Goal: Information Seeking & Learning: Learn about a topic

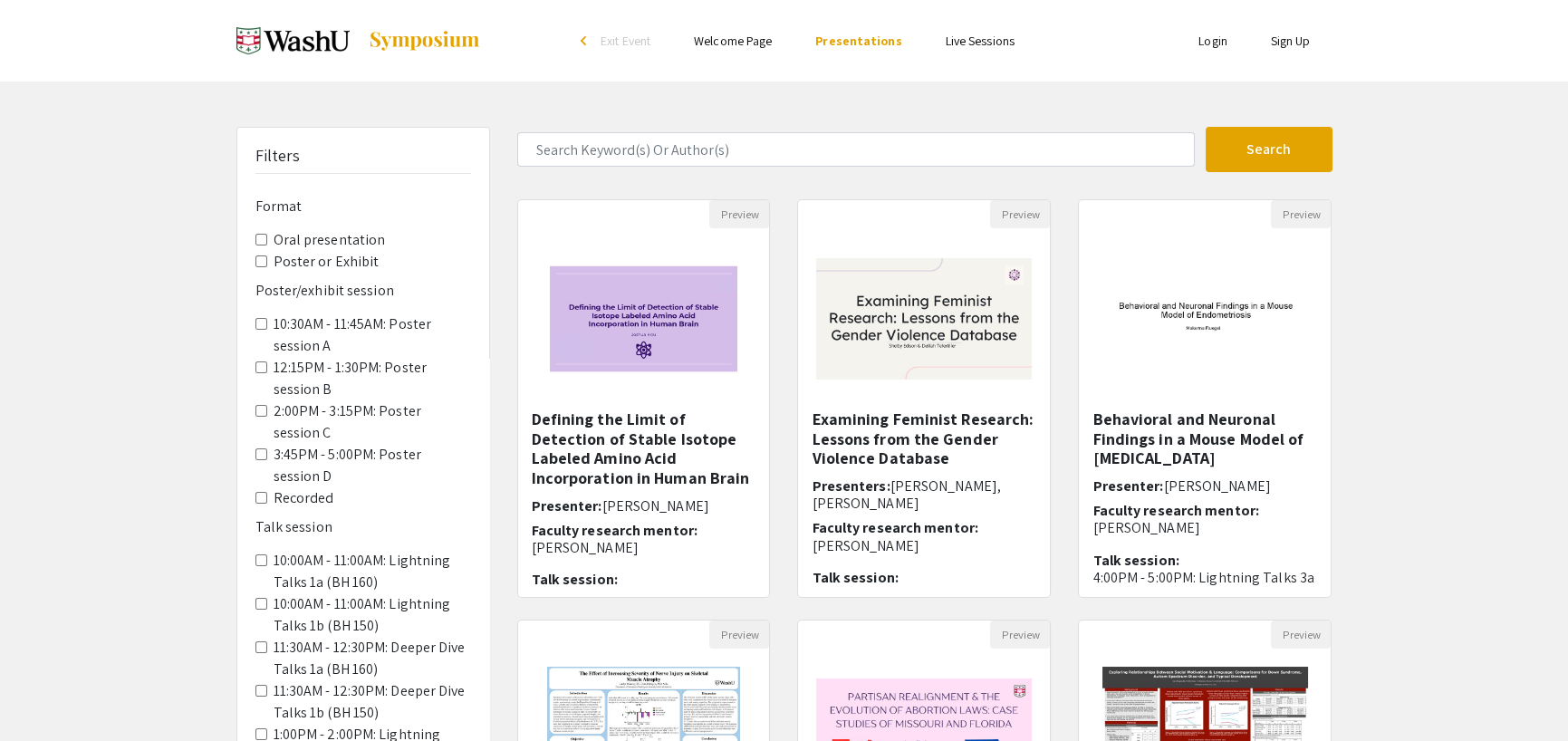
click at [257, 238] on presentation "Oral presentation" at bounding box center [261, 239] width 11 height 11
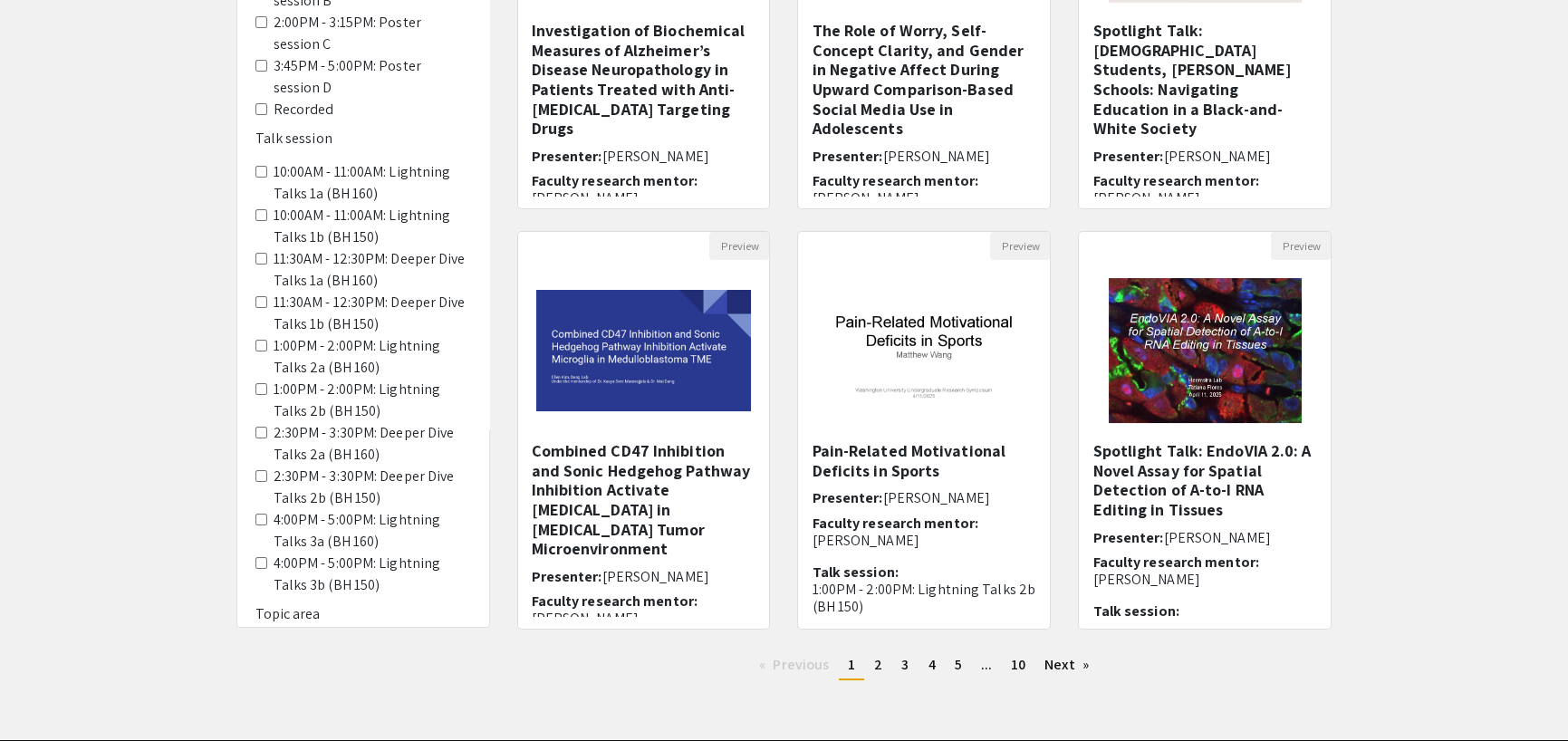
scroll to position [272, 0]
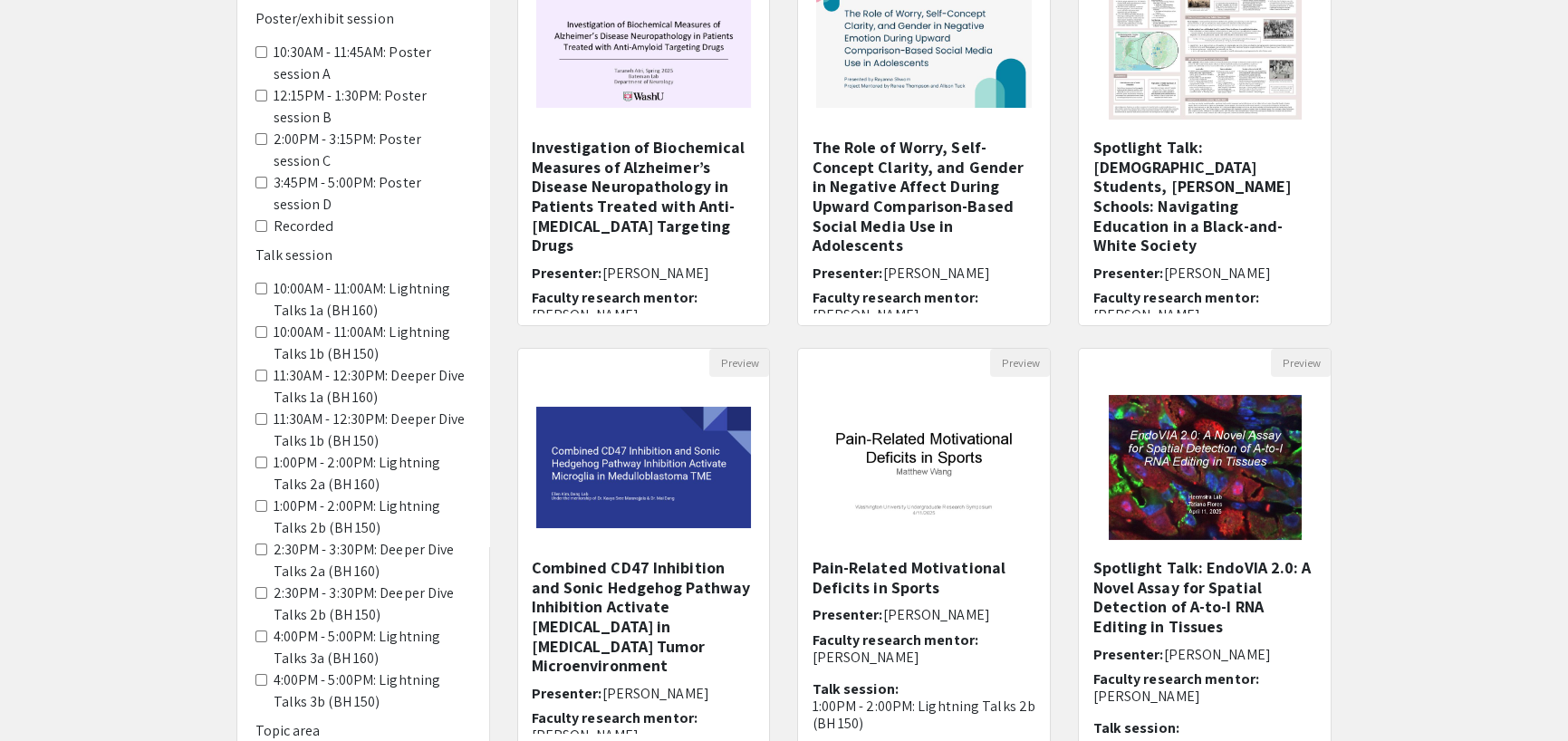
click at [262, 288] on 160\) "10:00AM - 11:00AM: Lightning Talks 1a (BH 160)" at bounding box center [261, 288] width 11 height 11
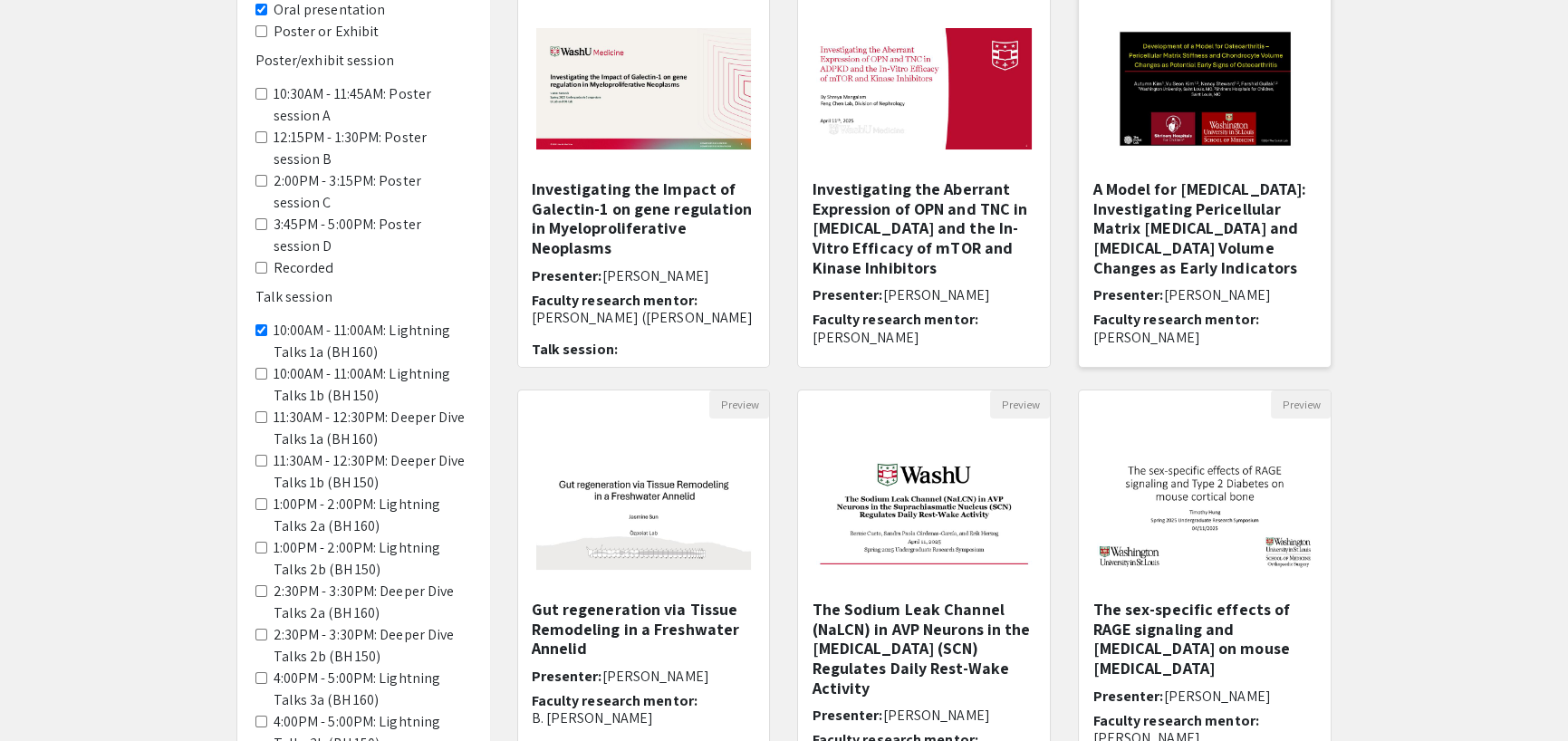
scroll to position [362, 0]
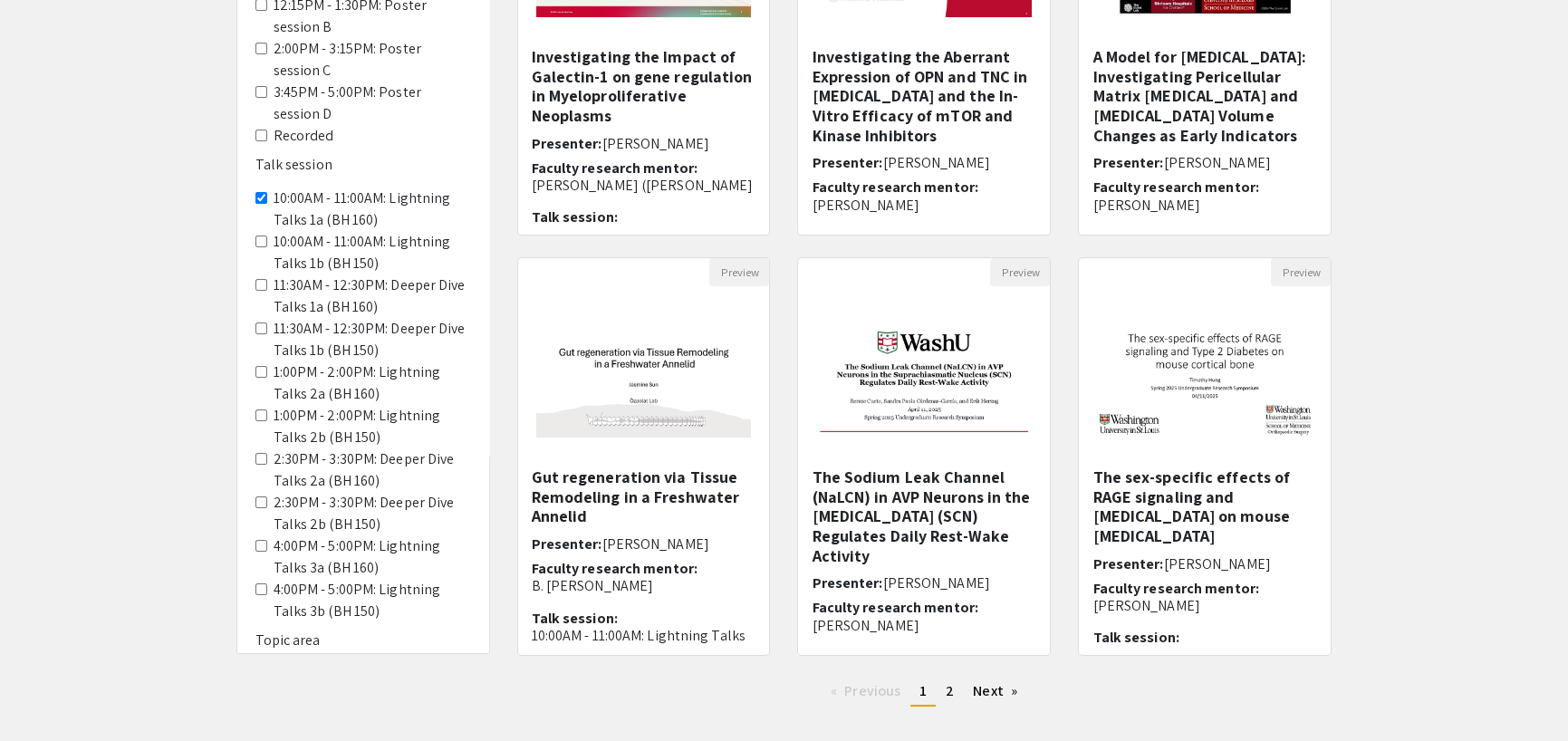
click at [258, 238] on 150\) "10:00AM - 11:00AM: Lightning Talks 1b (BH 150)" at bounding box center [261, 241] width 11 height 11
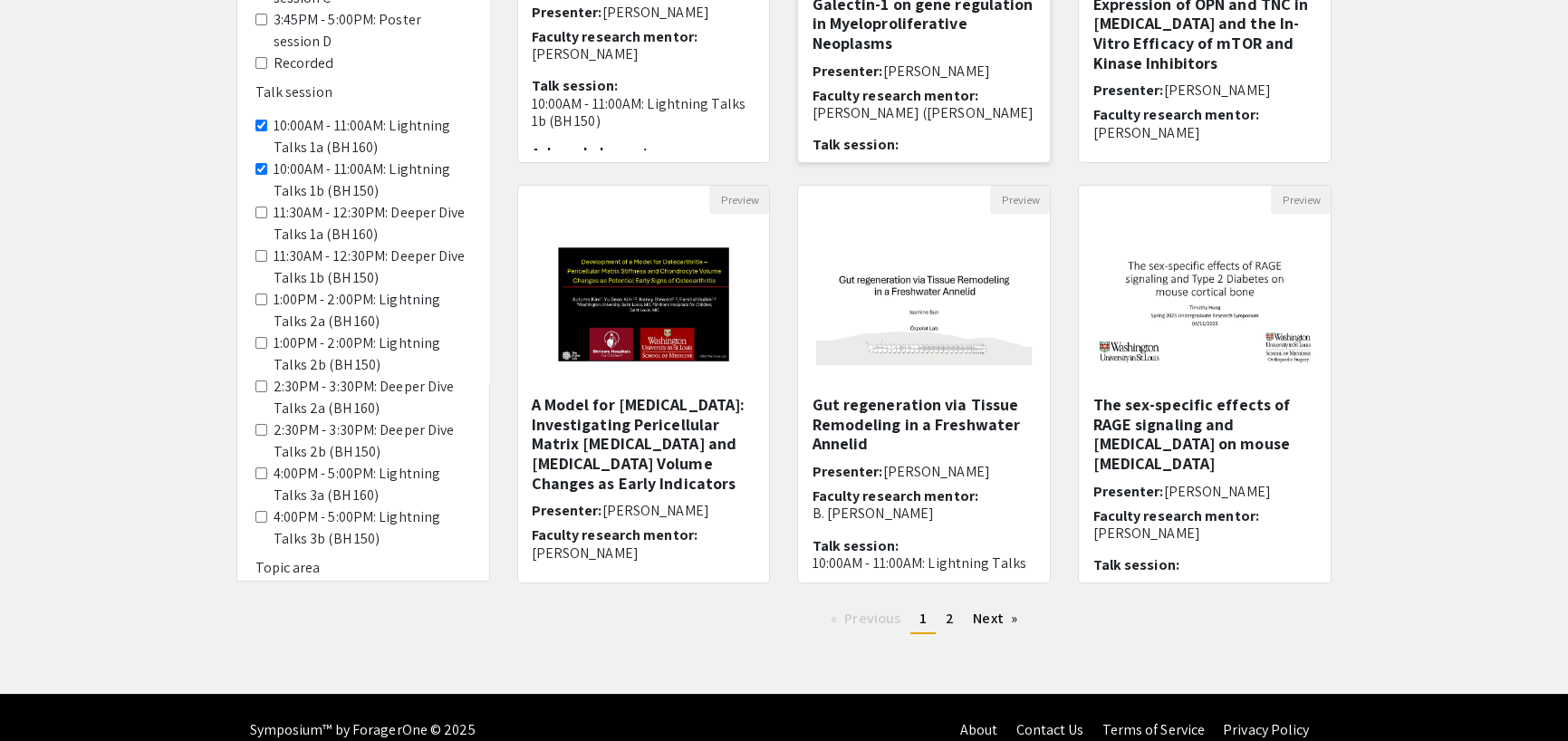
scroll to position [459, 0]
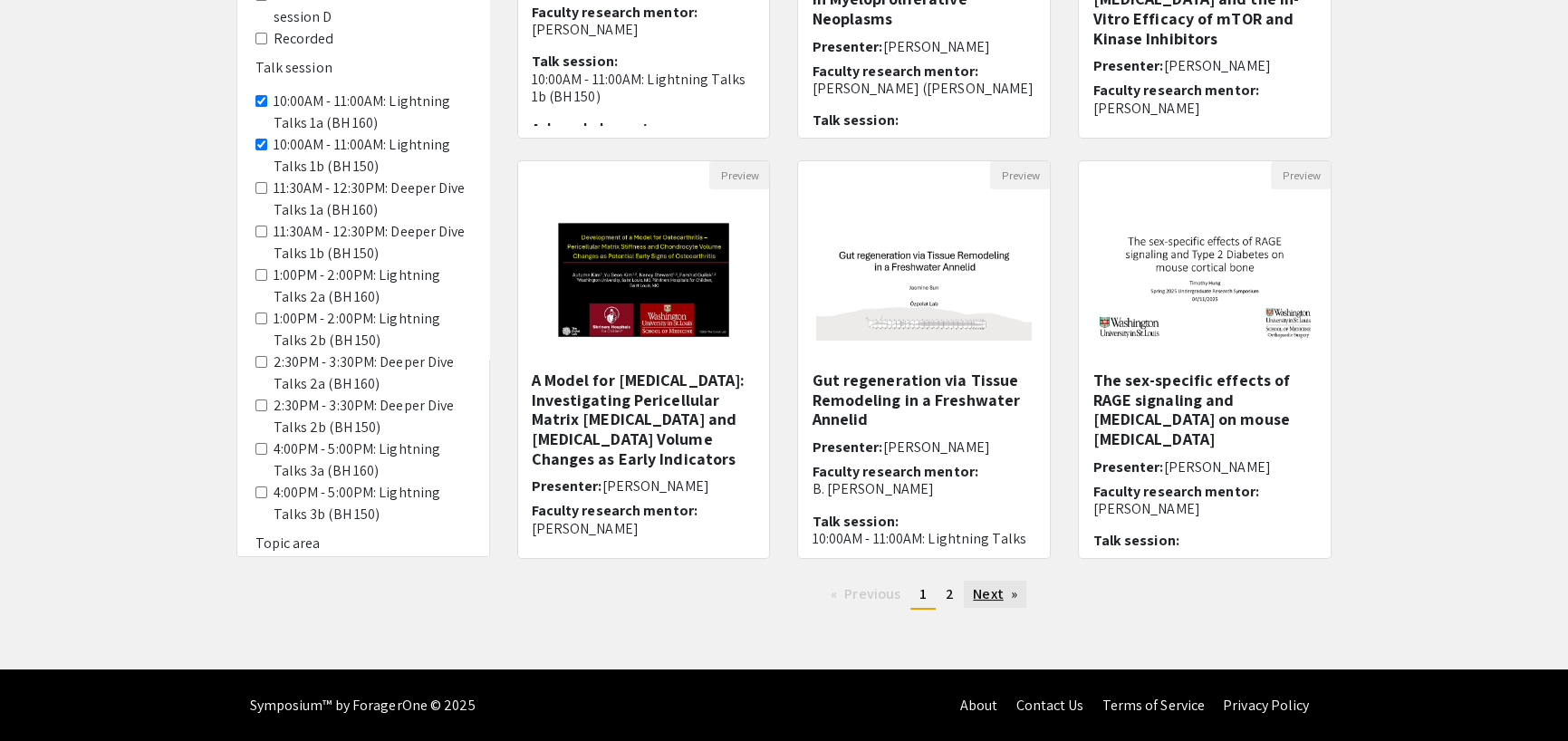
click at [984, 593] on link "Next page" at bounding box center [995, 594] width 63 height 28
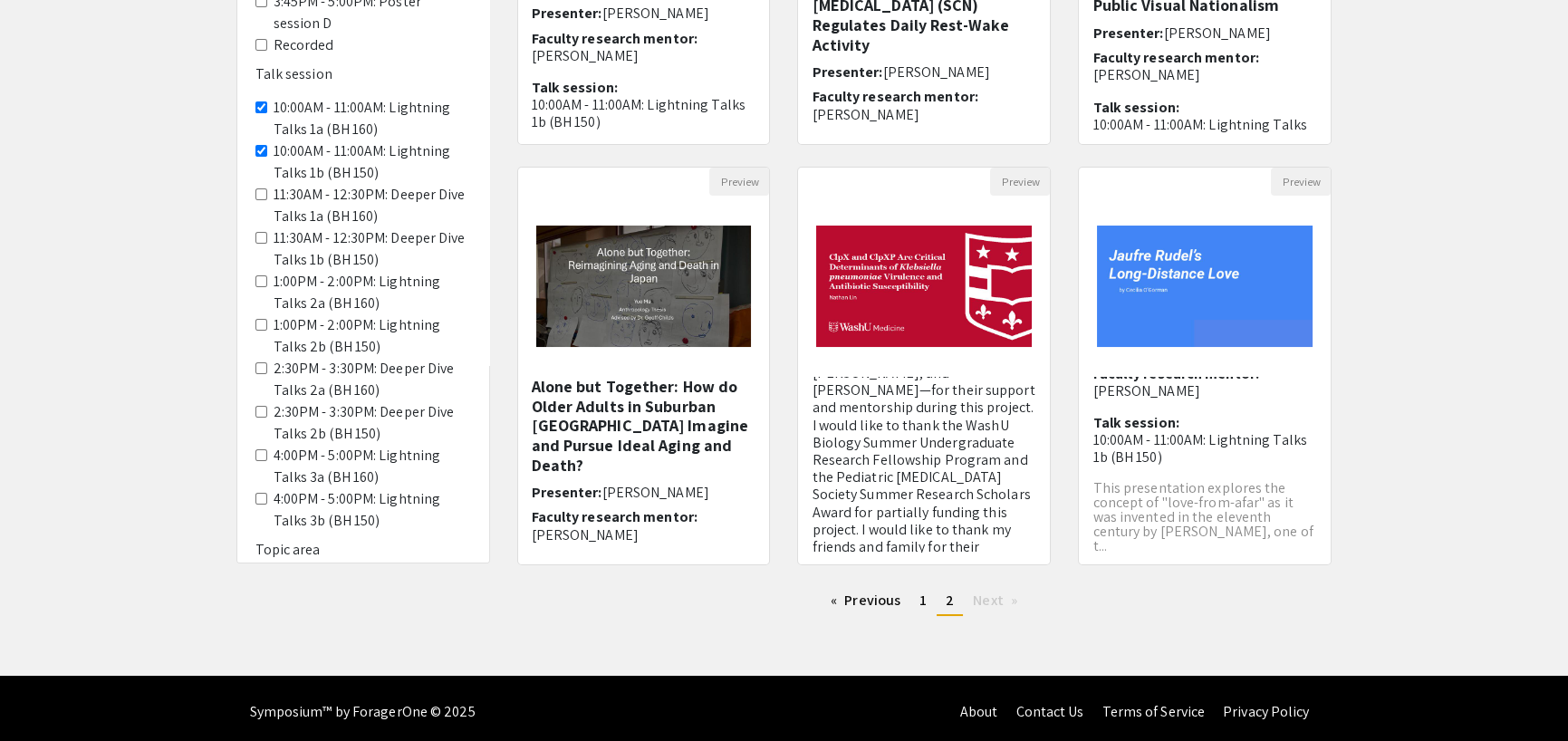
scroll to position [459, 0]
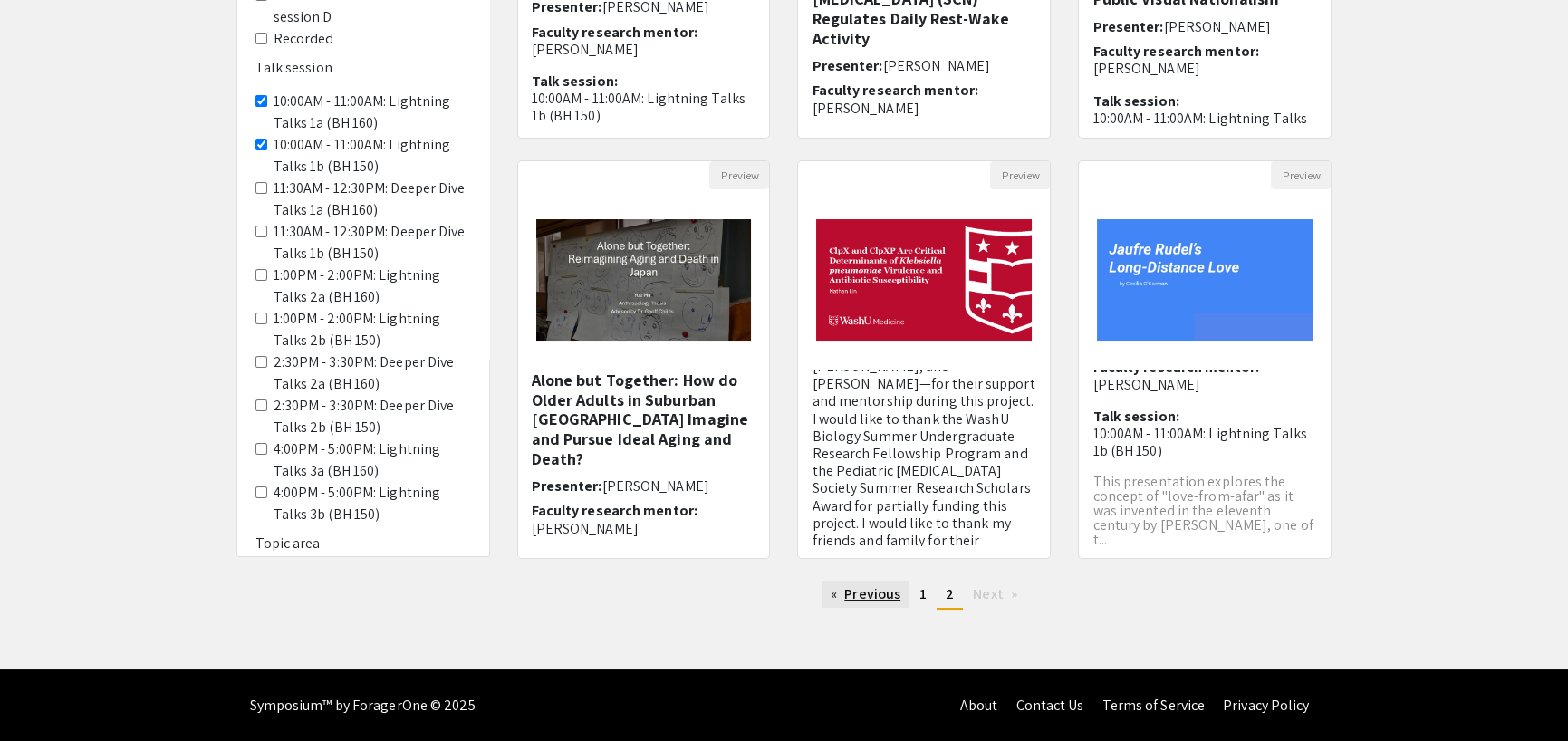
click at [864, 595] on link "Previous page" at bounding box center [866, 594] width 87 height 28
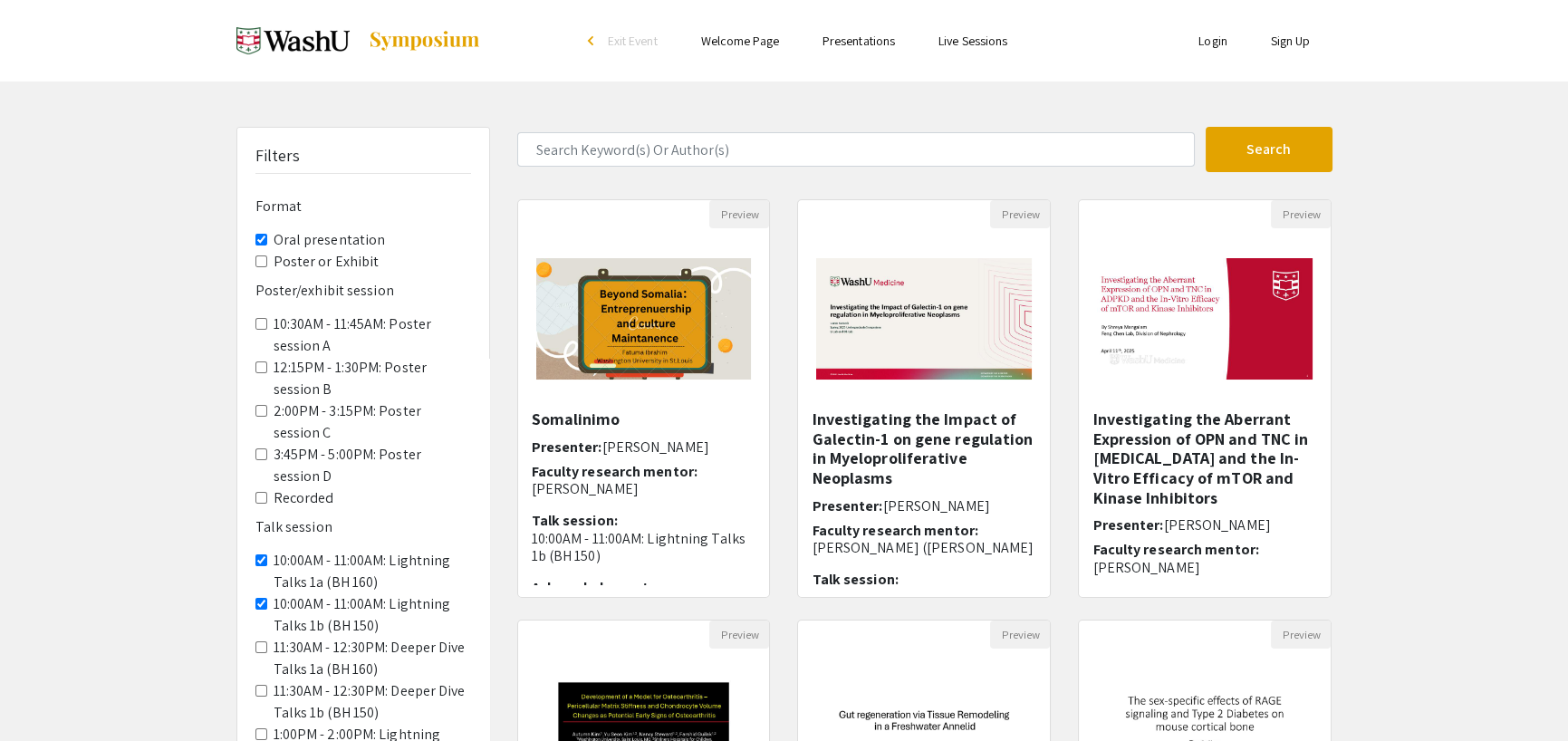
click at [260, 243] on presentation "Oral presentation" at bounding box center [261, 239] width 11 height 11
click at [265, 558] on 160\) "10:00AM - 11:00AM: Lightning Talks 1a (BH 160)" at bounding box center [261, 560] width 11 height 11
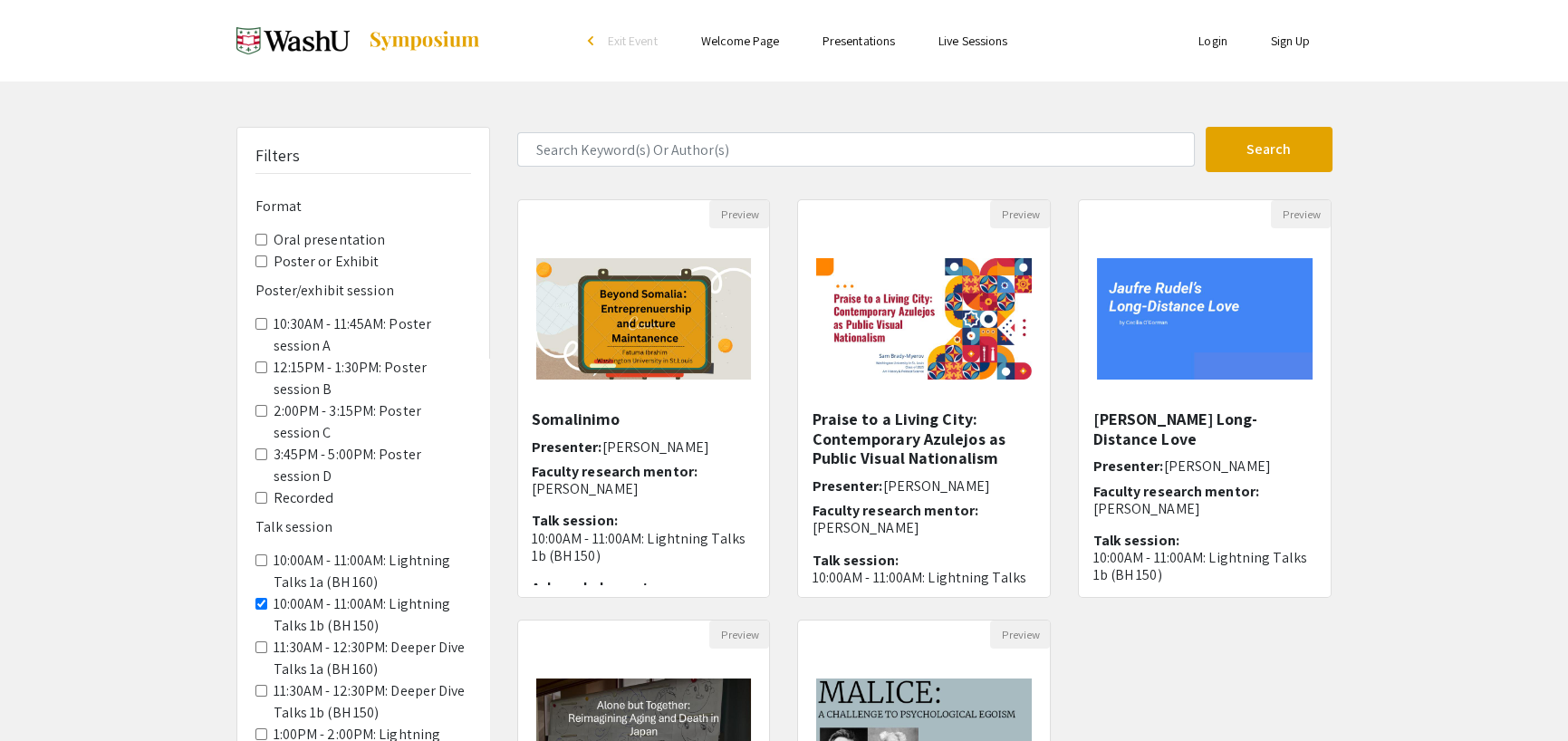
click at [266, 606] on span "10:00AM - 11:00AM: Lightning Talks 1b (BH 150)" at bounding box center [363, 615] width 216 height 44
click at [265, 606] on 150\) "10:00AM - 11:00AM: Lightning Talks 1b (BH 150)" at bounding box center [261, 603] width 11 height 11
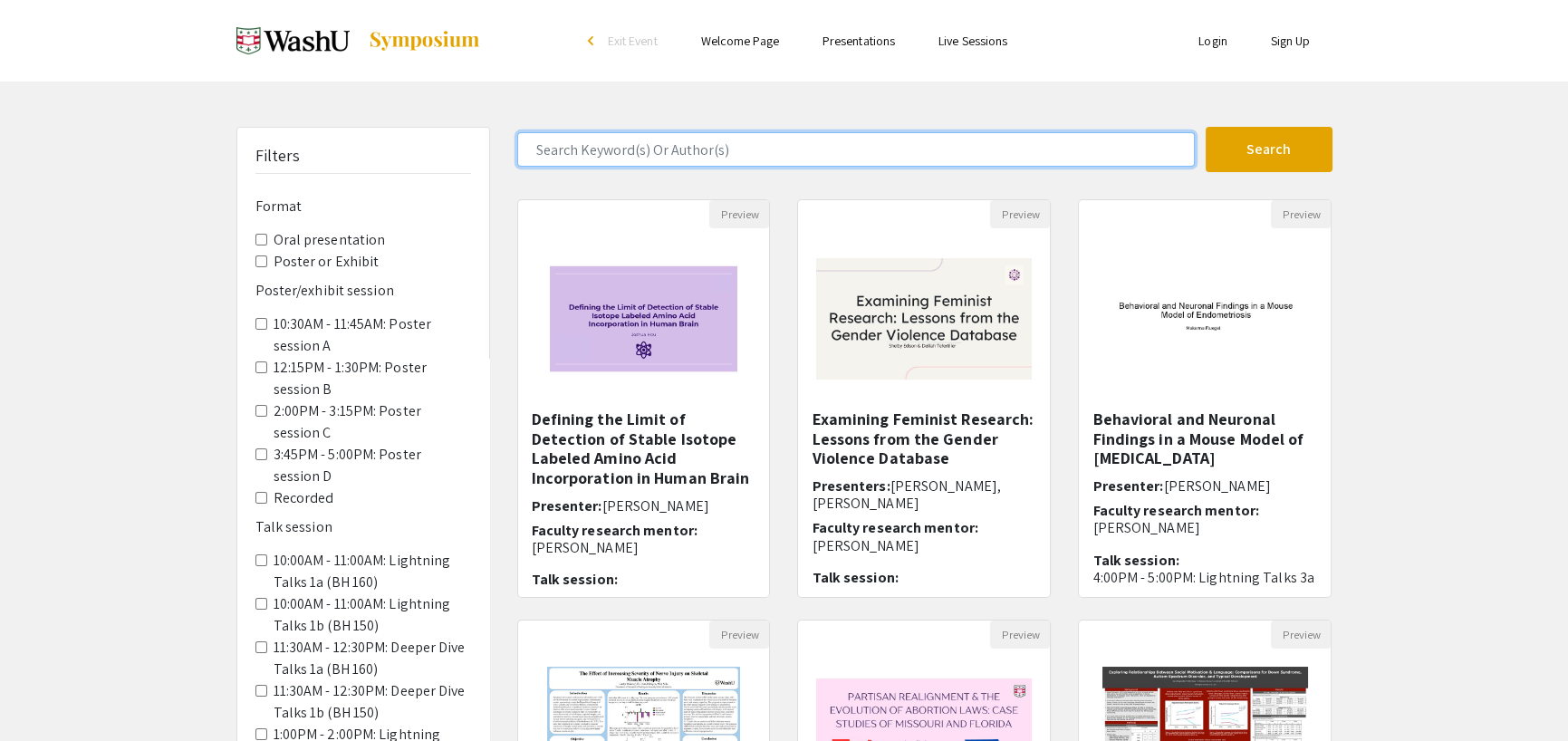
click at [583, 148] on input "Search Keyword(s) Or Author(s)" at bounding box center [855, 149] width 678 height 34
click at [1206, 126] on button "Search" at bounding box center [1269, 149] width 126 height 46
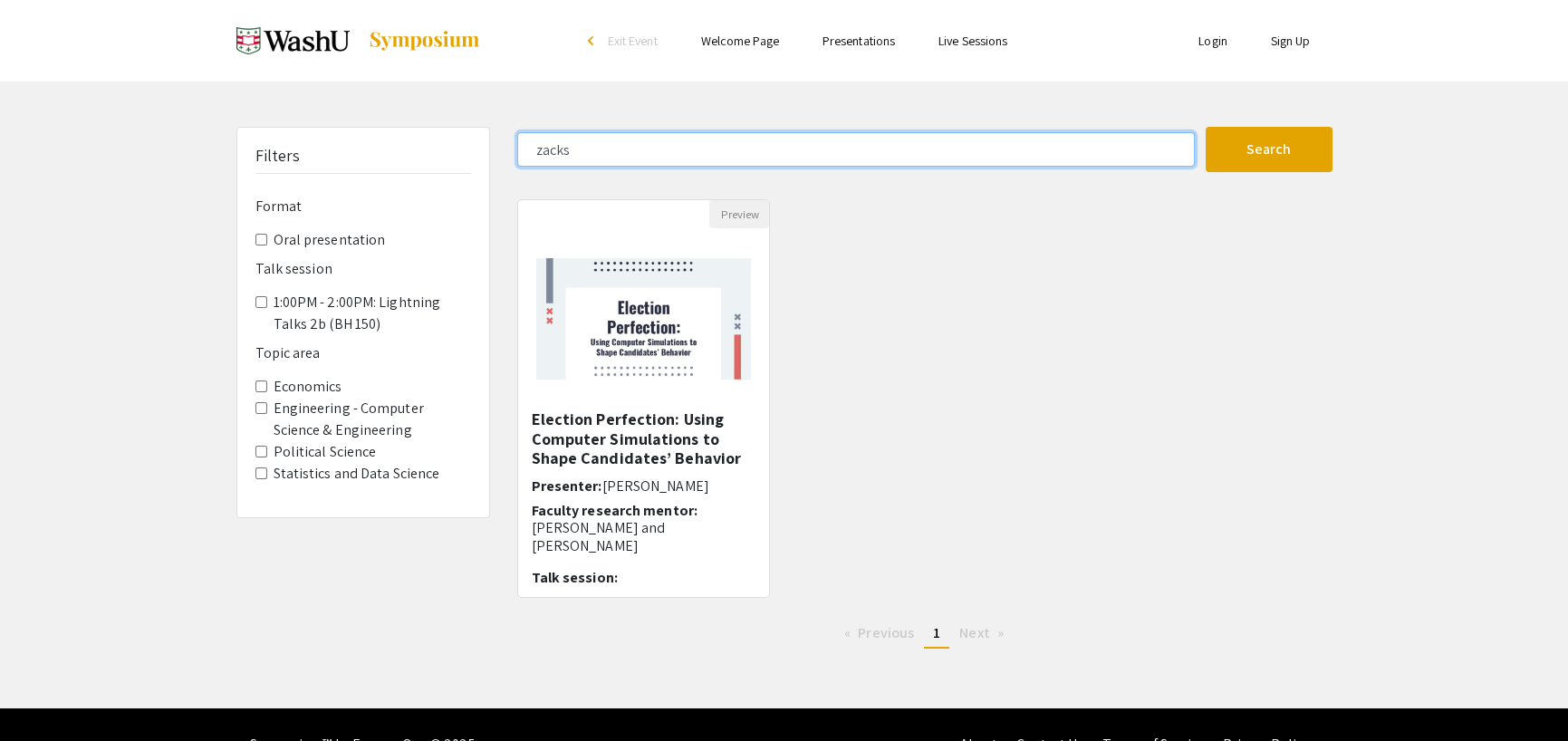
drag, startPoint x: 589, startPoint y: 153, endPoint x: 524, endPoint y: 153, distance: 65.0
click at [524, 153] on input "zacks" at bounding box center [855, 149] width 678 height 34
type input "economics"
click at [1206, 126] on button "Search" at bounding box center [1269, 149] width 126 height 46
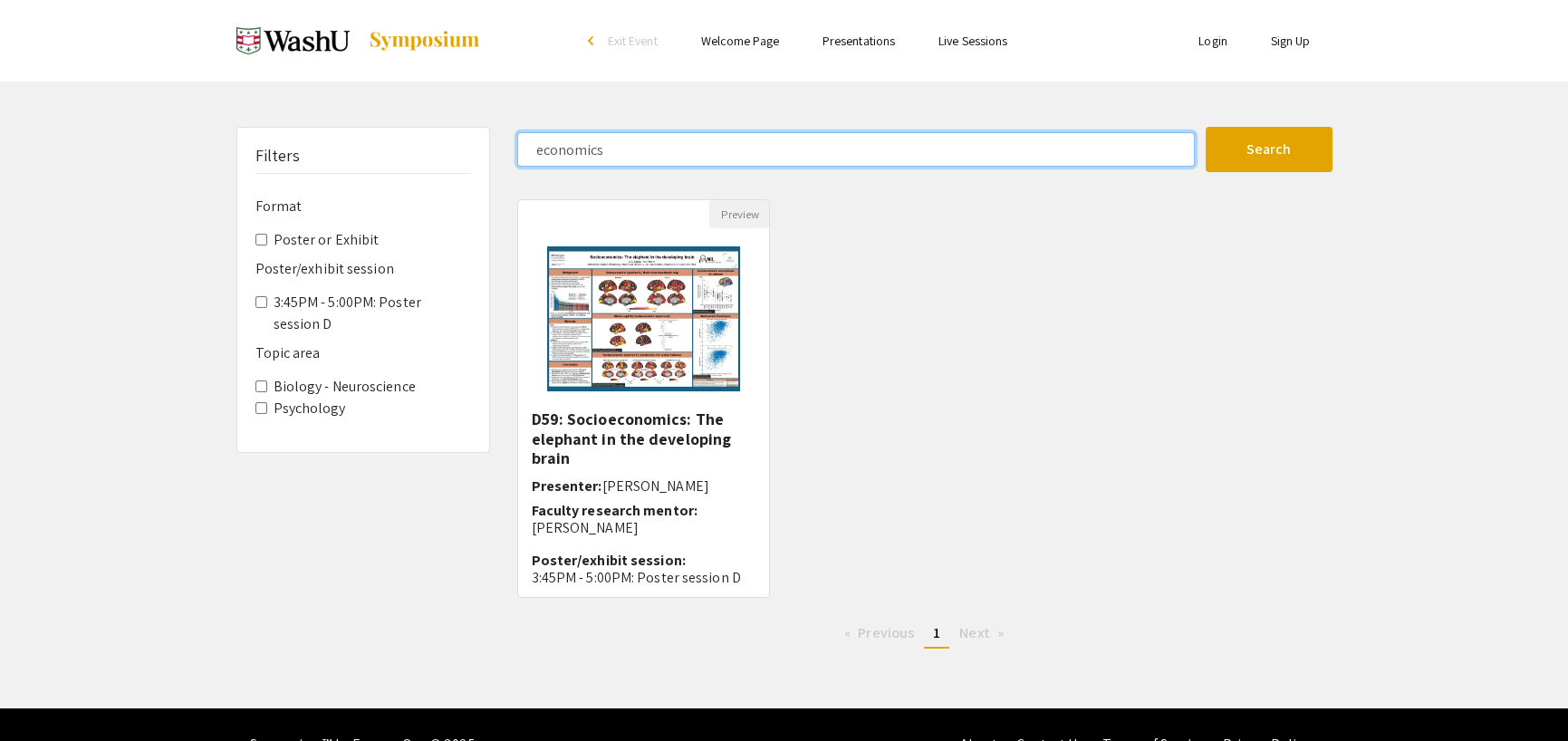
drag, startPoint x: 616, startPoint y: 151, endPoint x: 477, endPoint y: 150, distance: 139.0
click at [483, 152] on div "Filters Format Poster or Exhibit Poster/exhibit session 3:45PM - 5:00PM: Poster…" at bounding box center [785, 394] width 1123 height 536
type input "zacks"
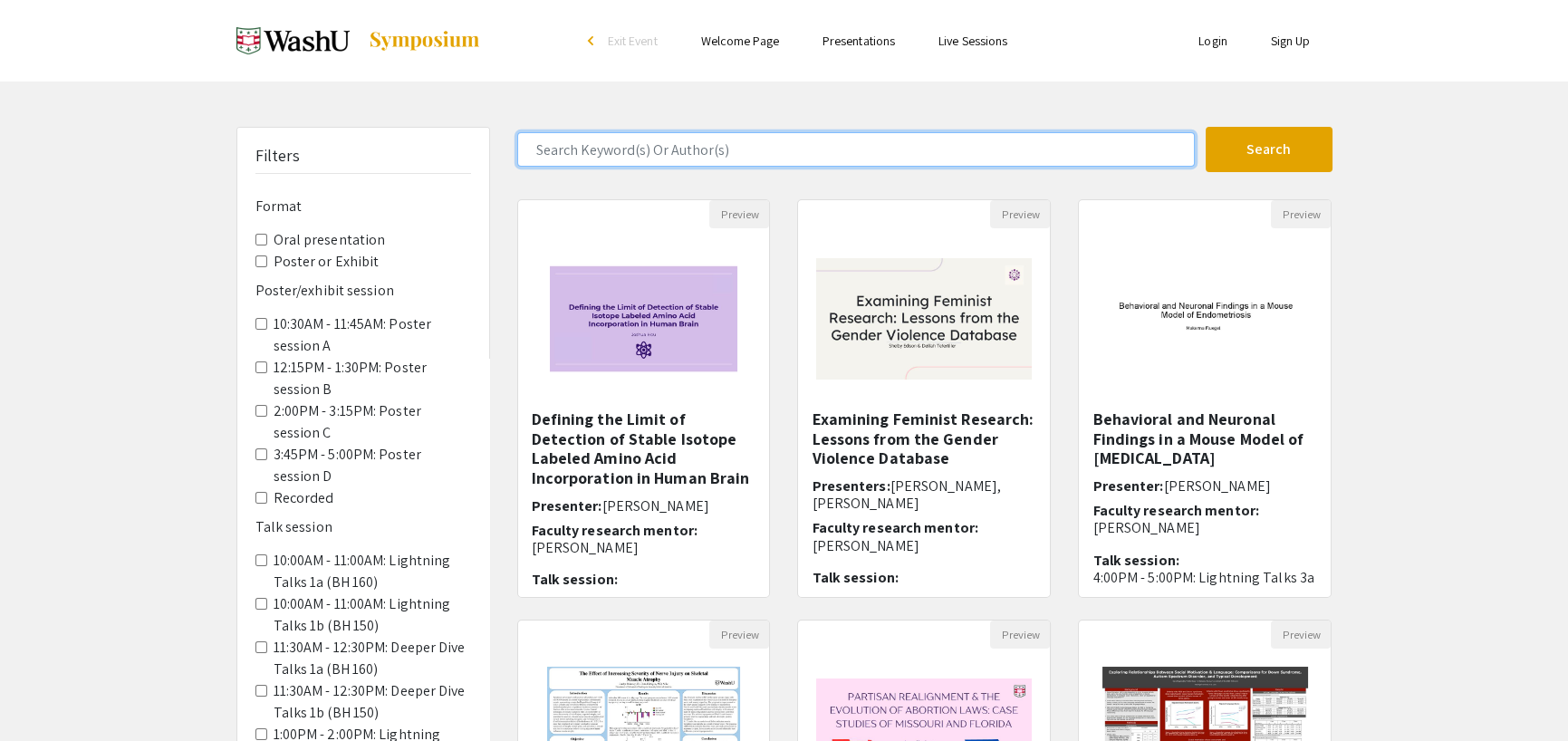
click at [545, 147] on input "Search Keyword(s) Or Author(s)" at bounding box center [855, 149] width 678 height 34
click at [1206, 126] on button "Search" at bounding box center [1269, 149] width 126 height 46
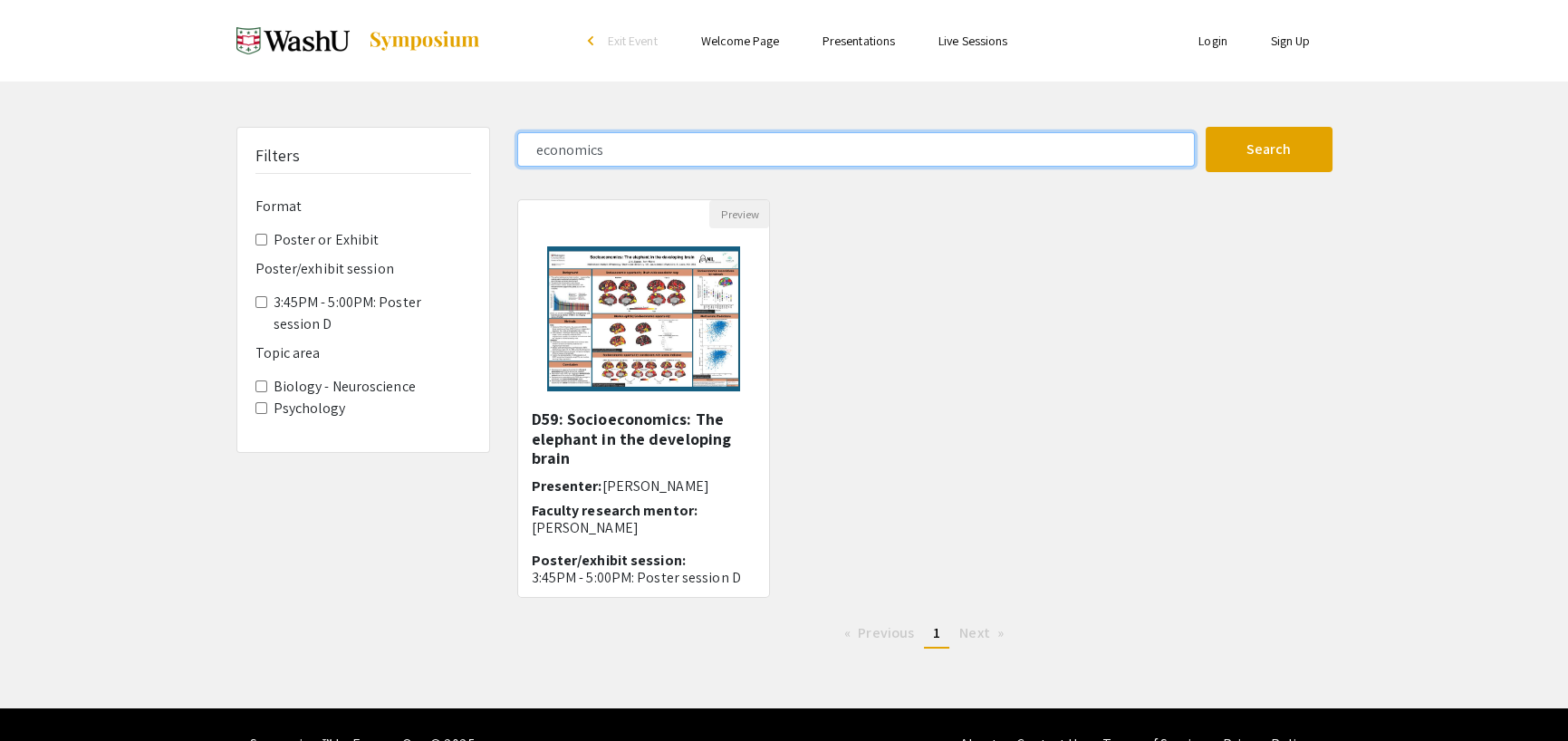
drag, startPoint x: 607, startPoint y: 145, endPoint x: 479, endPoint y: 145, distance: 128.0
click at [479, 145] on div "Filters Format Poster or Exhibit Poster/exhibit session 3:45PM - 5:00PM: Poster…" at bounding box center [785, 394] width 1123 height 536
type input "[PERSON_NAME]"
click at [1206, 126] on button "Search" at bounding box center [1269, 149] width 126 height 46
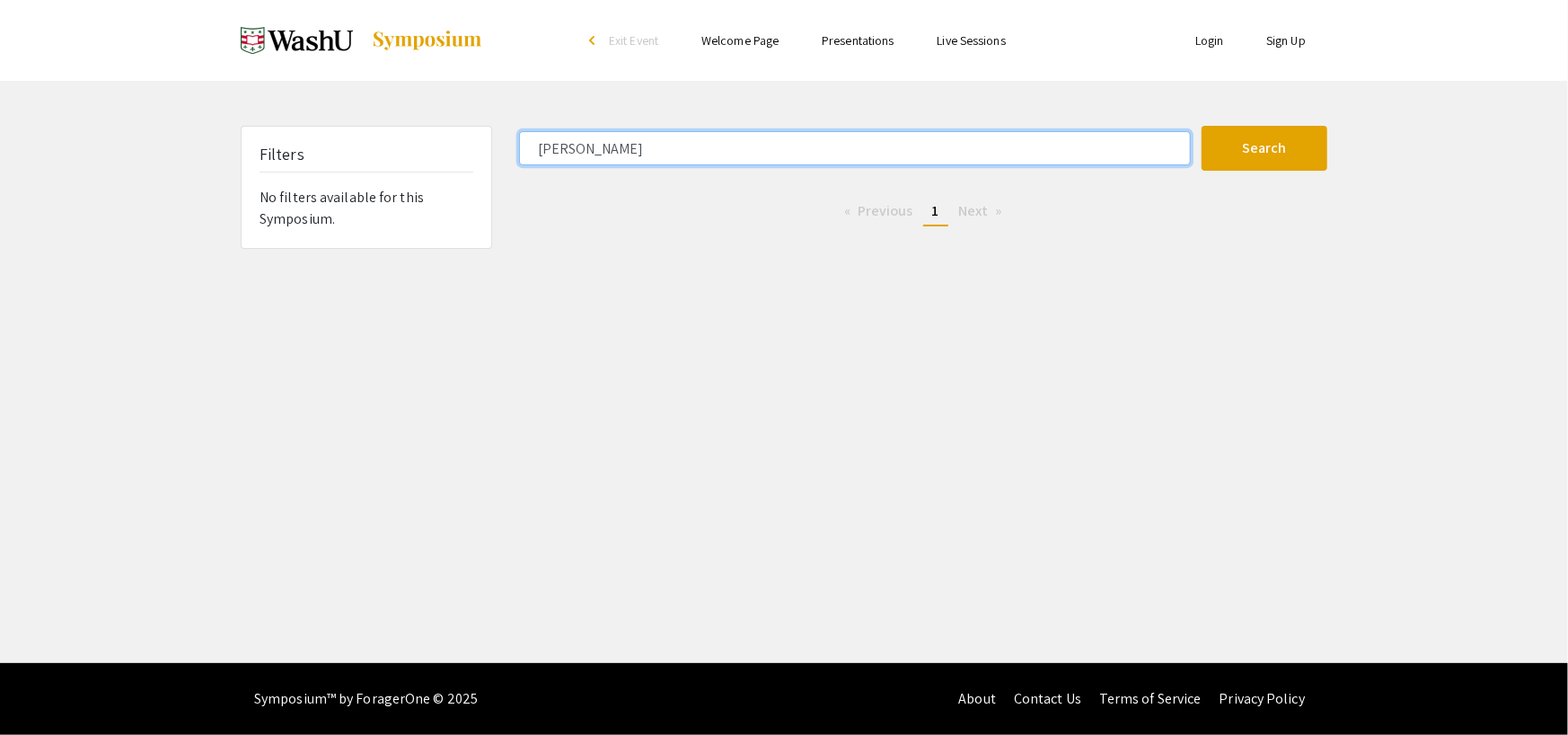
drag, startPoint x: 629, startPoint y: 150, endPoint x: 513, endPoint y: 148, distance: 116.0
click at [513, 148] on div "[PERSON_NAME]" at bounding box center [853, 148] width 696 height 34
type input "economics"
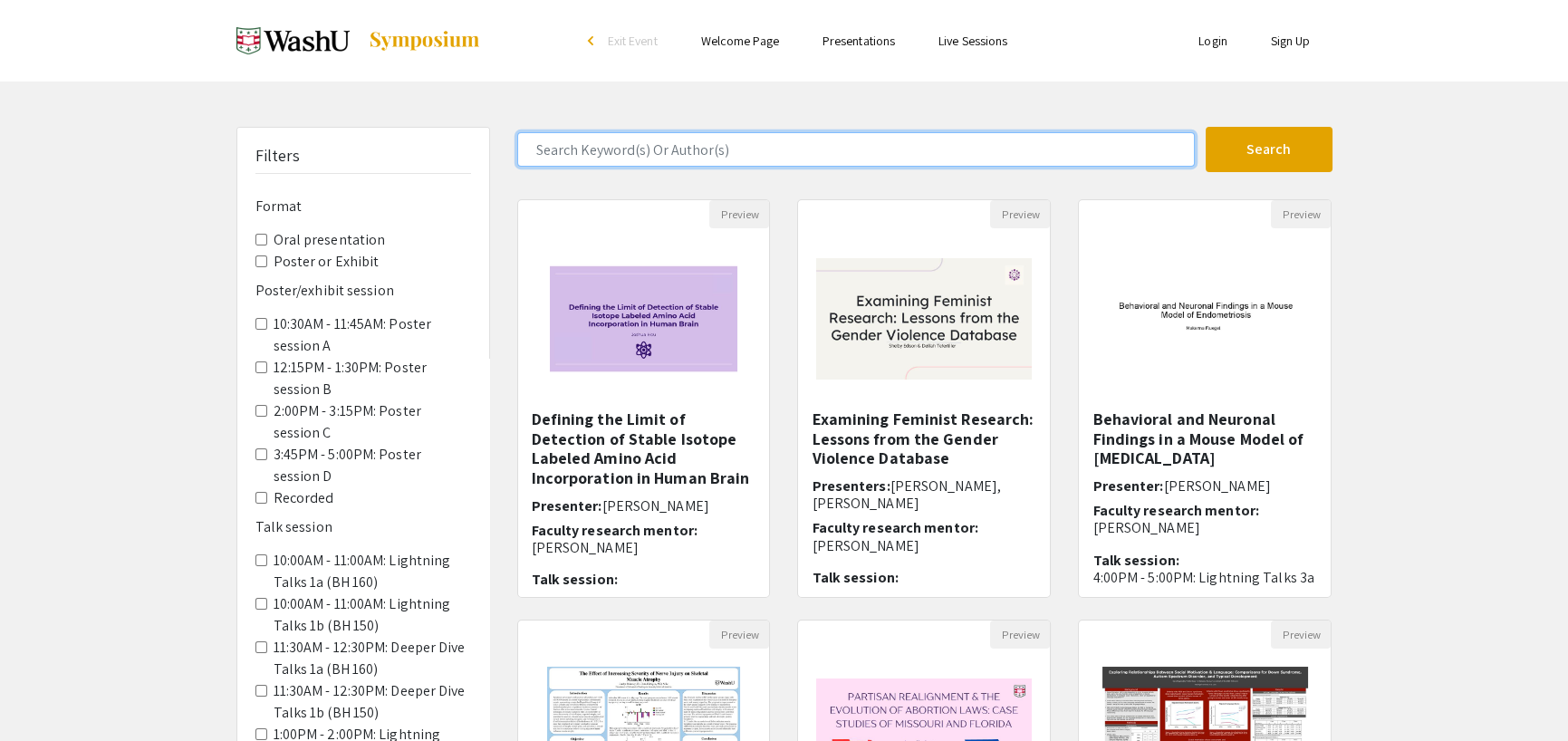
click at [565, 145] on input "Search Keyword(s) Or Author(s)" at bounding box center [855, 149] width 678 height 34
type input "rai"
click at [1206, 126] on button "Search" at bounding box center [1269, 149] width 126 height 46
click at [530, 149] on input "Search Keyword(s) Or Author(s)" at bounding box center [855, 149] width 678 height 34
type input "[PERSON_NAME]"
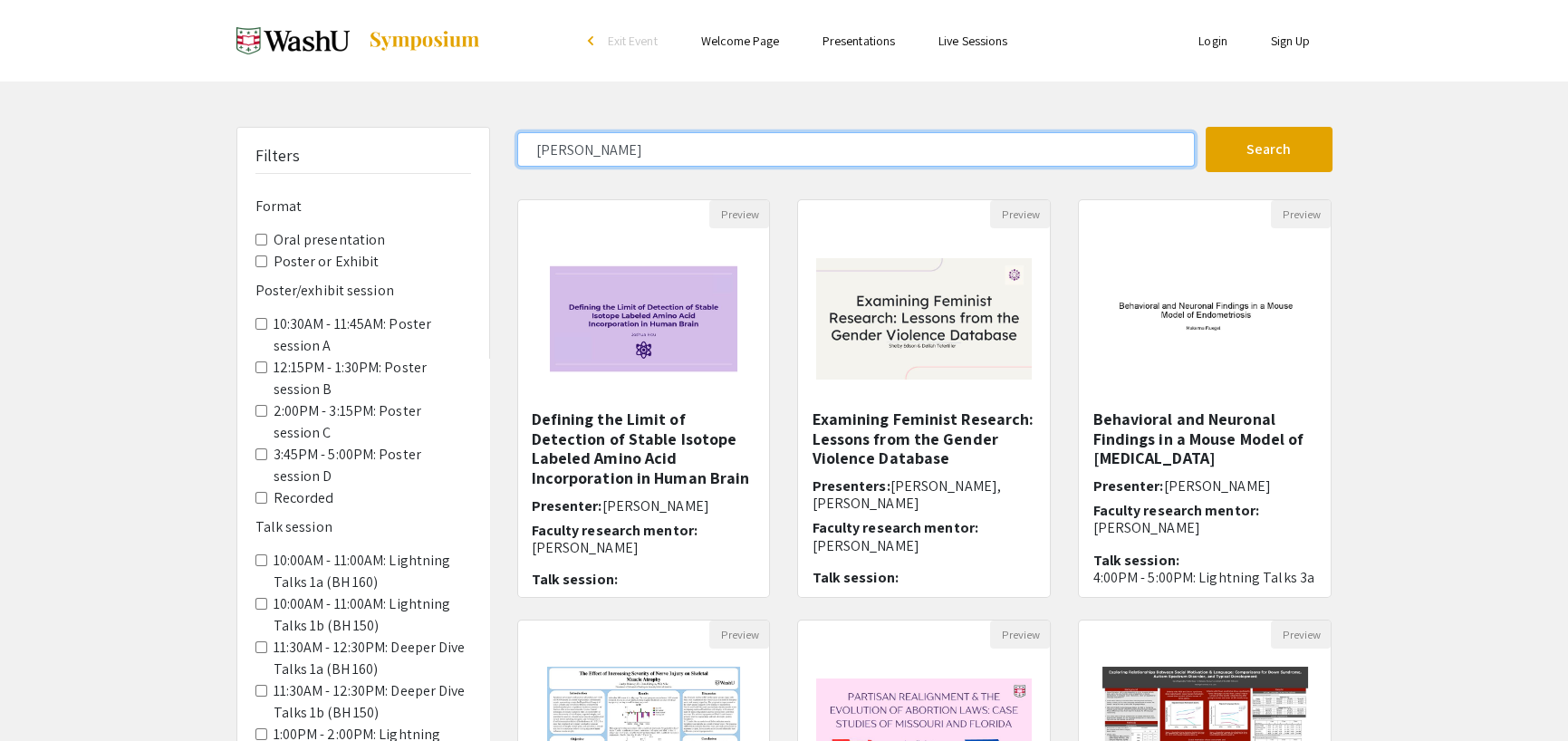
click at [1206, 126] on button "Search" at bounding box center [1269, 149] width 126 height 46
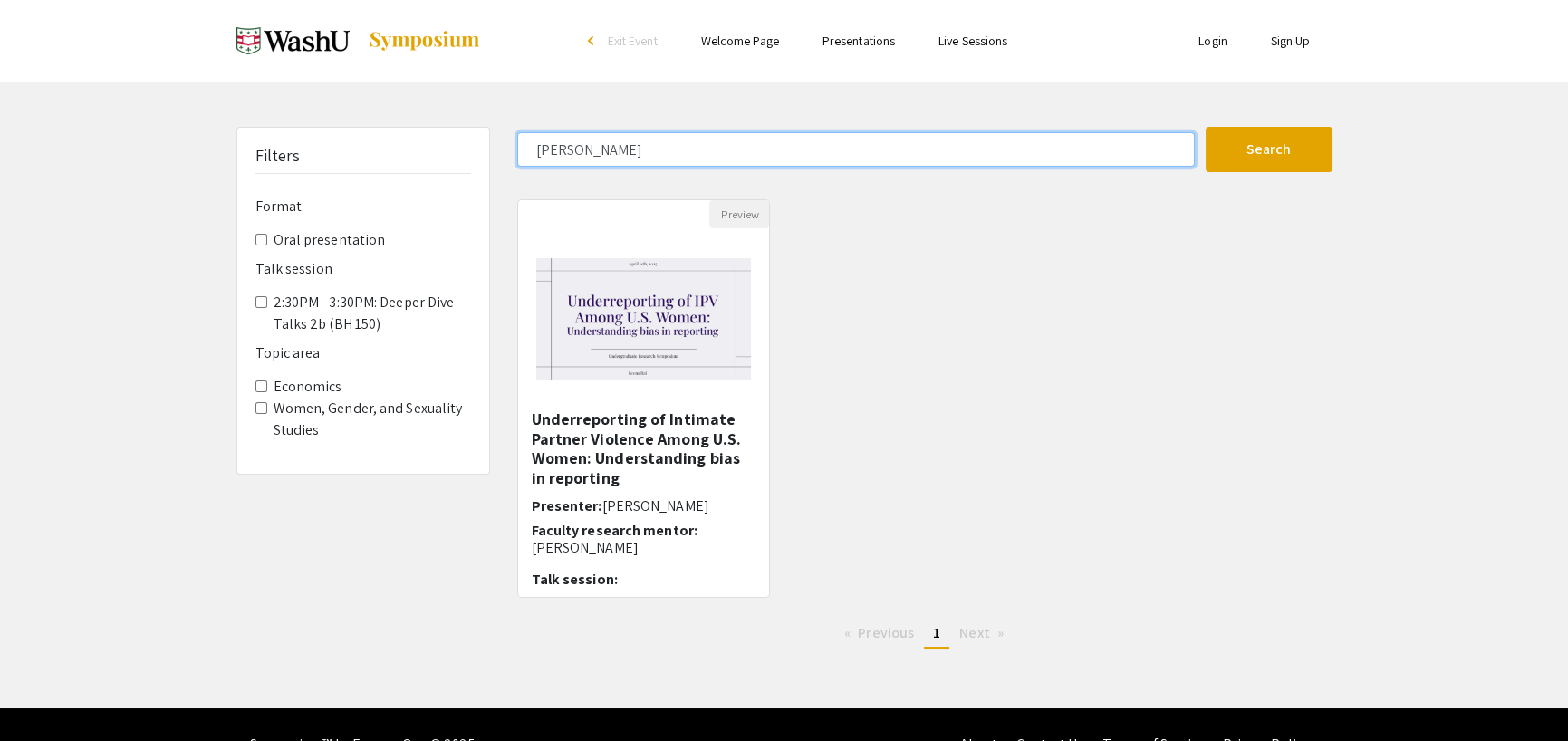
drag, startPoint x: 602, startPoint y: 148, endPoint x: 509, endPoint y: 148, distance: 93.0
click at [509, 148] on div "[PERSON_NAME]" at bounding box center [854, 149] width 702 height 34
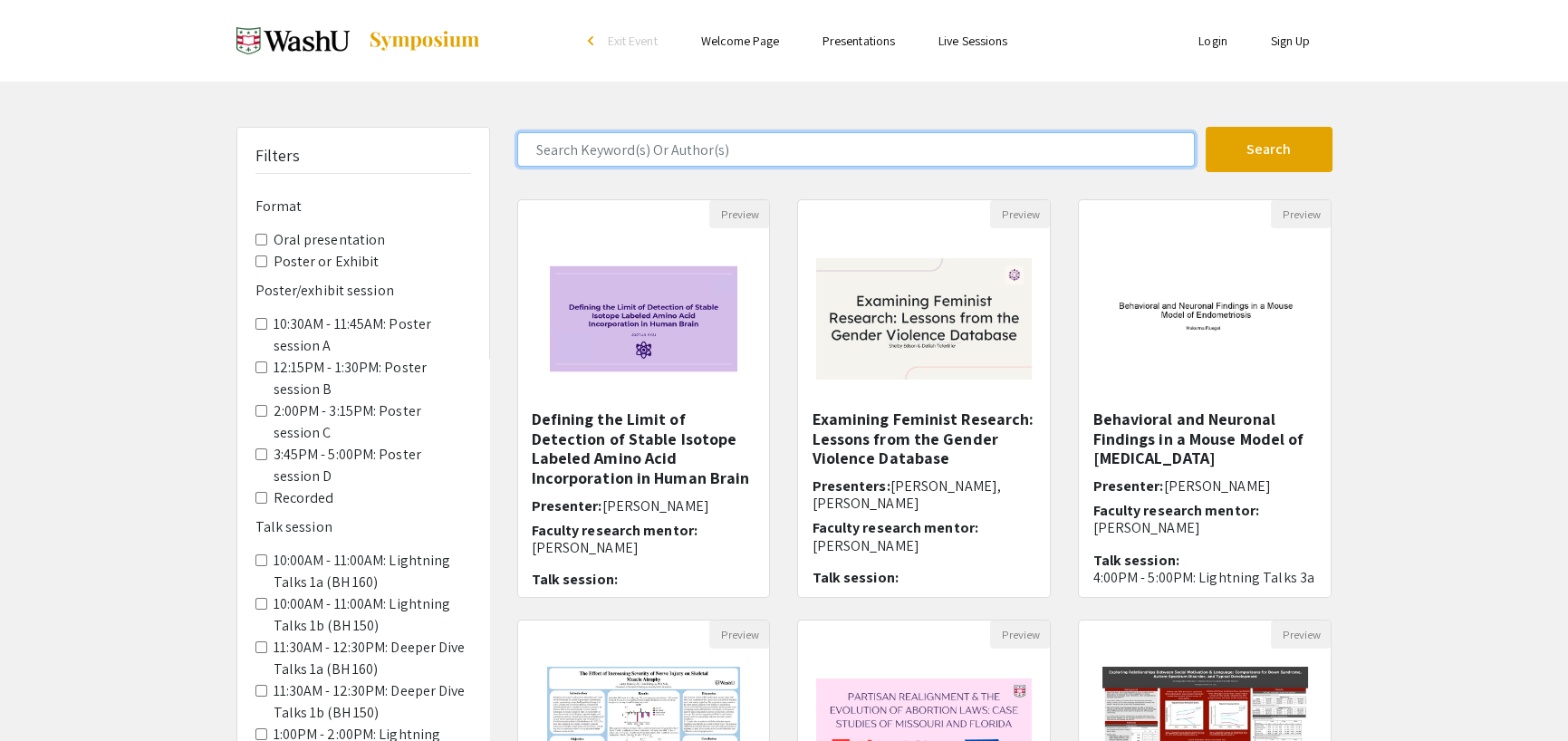
click at [536, 151] on input "Search Keyword(s) Or Author(s)" at bounding box center [855, 149] width 678 height 34
type input "[PERSON_NAME]"
click at [1206, 126] on button "Search" at bounding box center [1269, 149] width 126 height 46
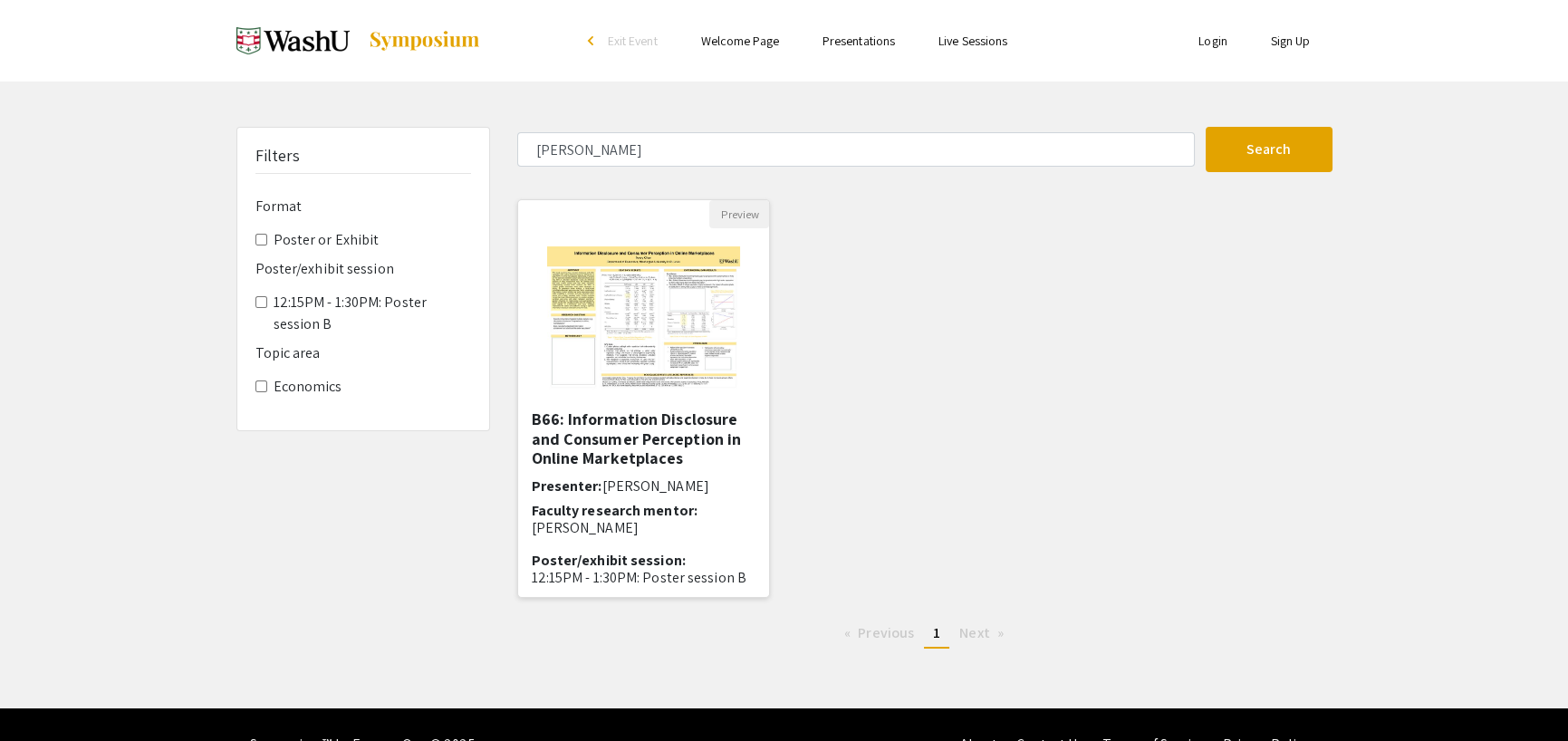
drag, startPoint x: 758, startPoint y: 448, endPoint x: 763, endPoint y: 484, distance: 36.3
click at [763, 484] on div "B66: Information Disclosure and Consumer Perception in Online Marketplaces Pres…" at bounding box center [643, 504] width 252 height 189
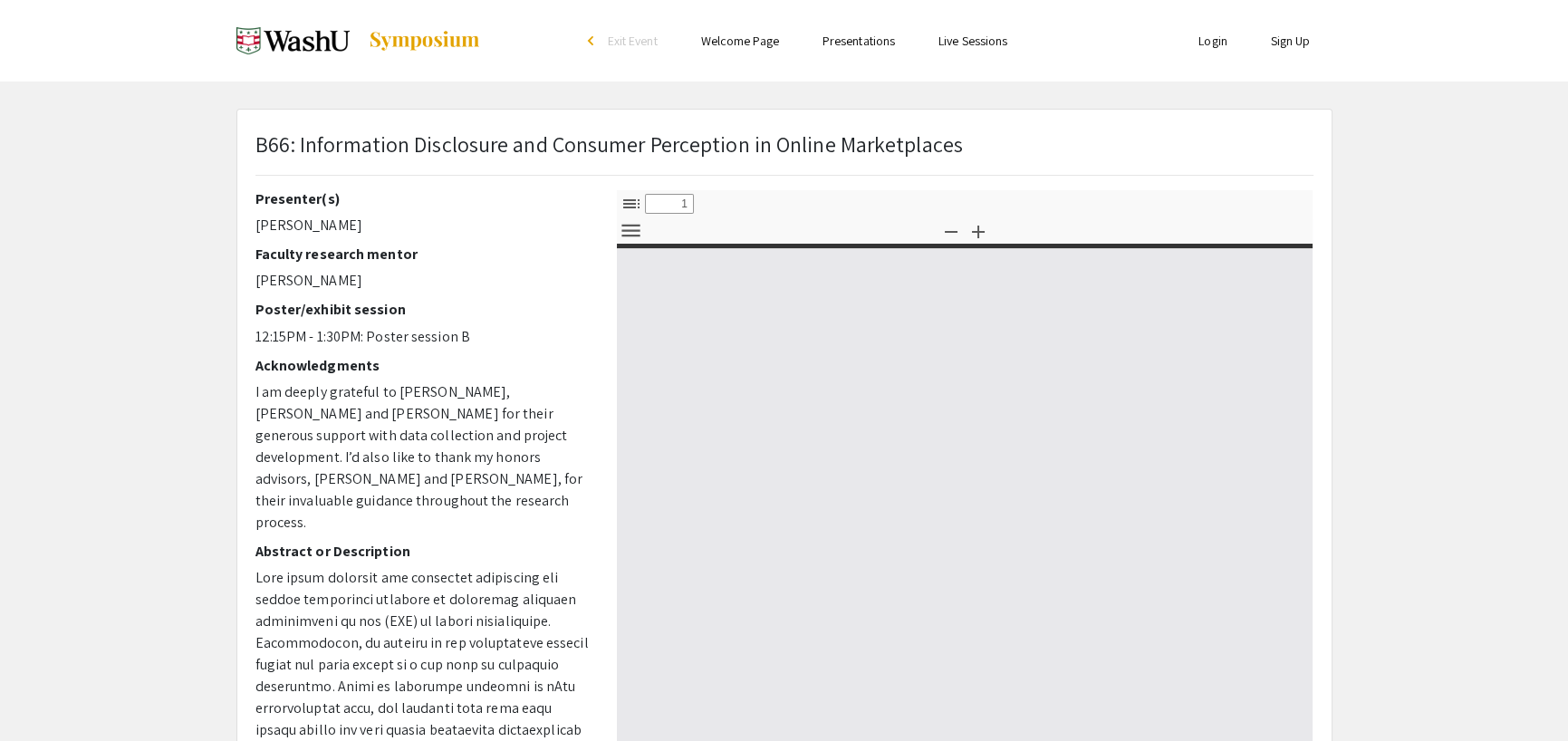
select select "custom"
type input "0"
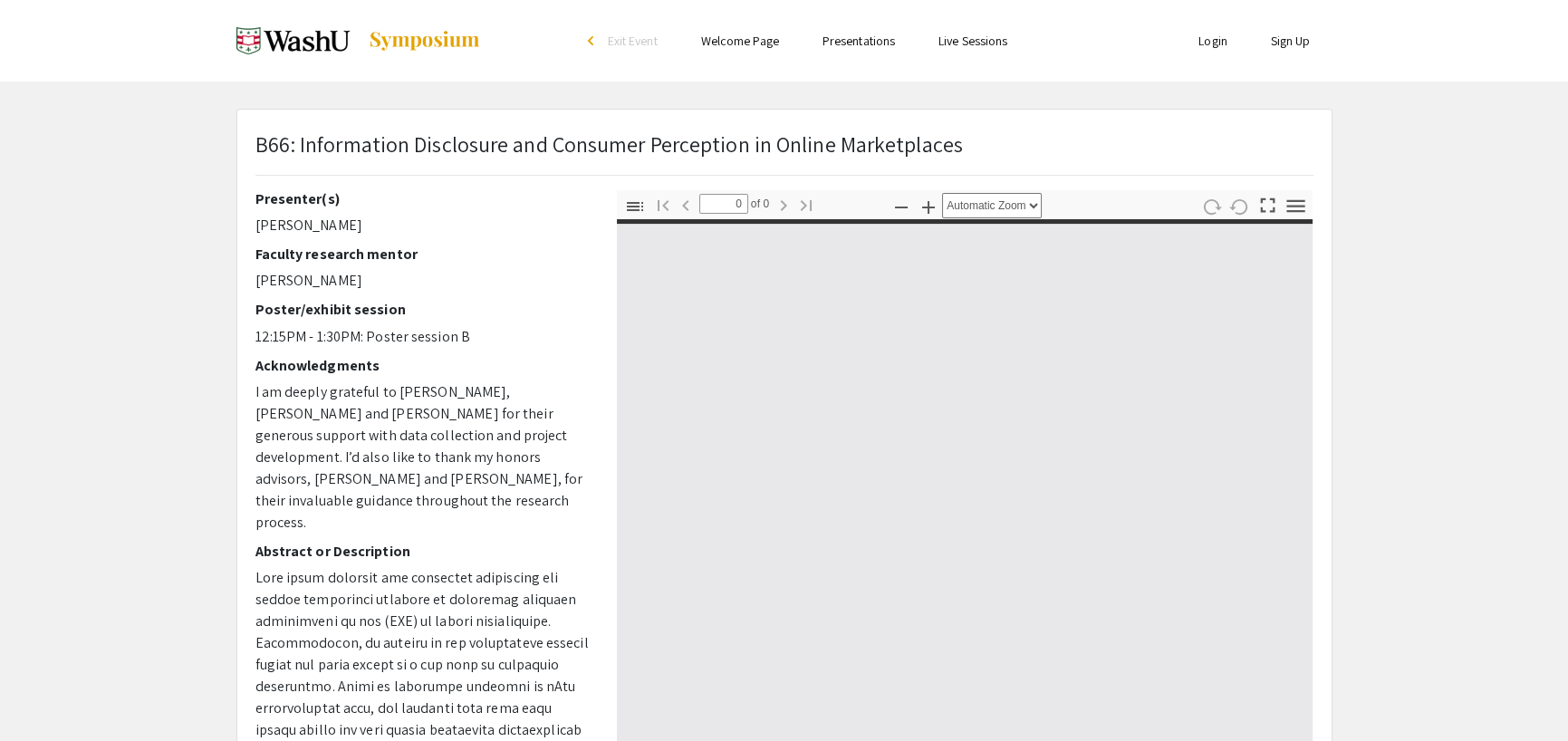
select select "custom"
type input "1"
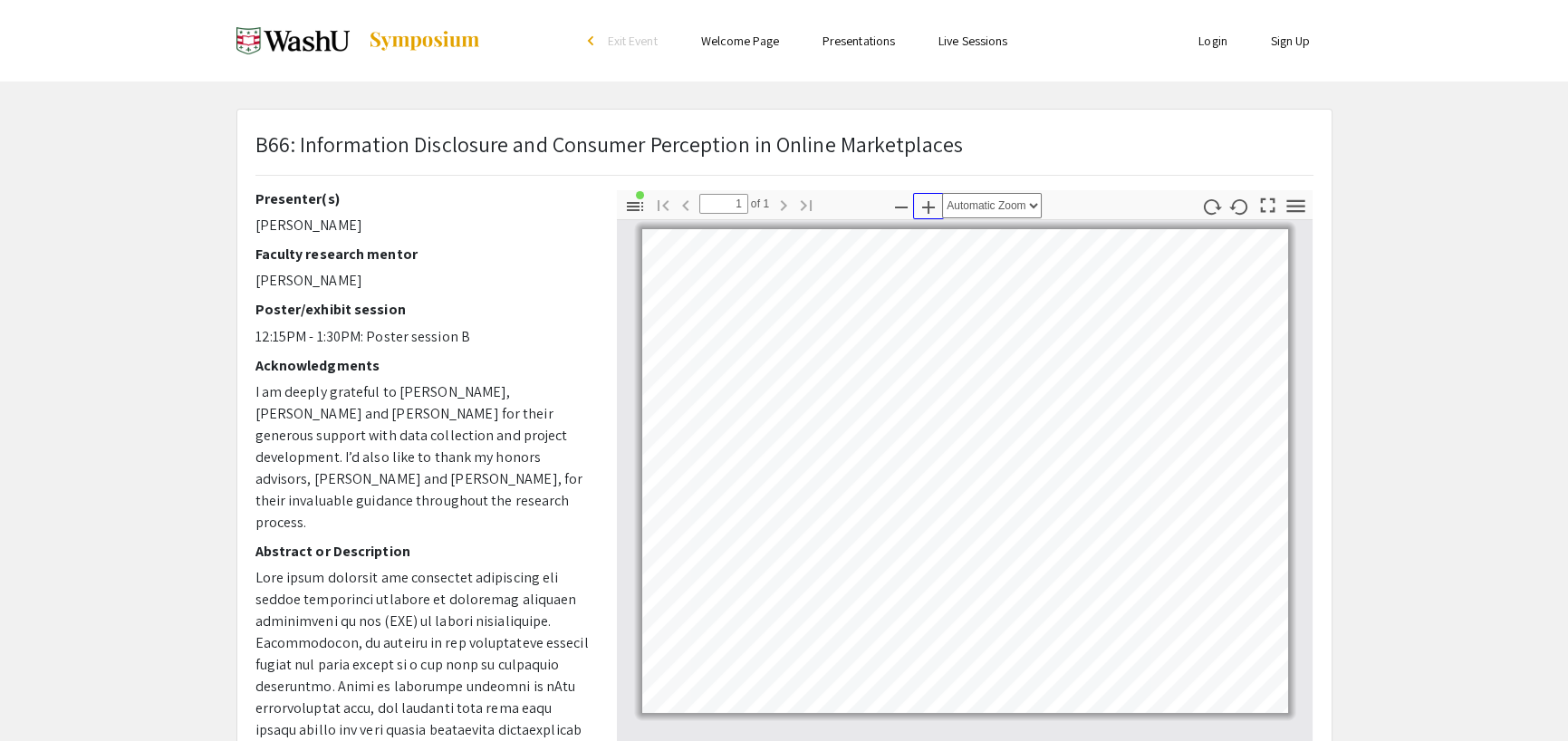
click at [926, 208] on icon "button" at bounding box center [928, 207] width 22 height 22
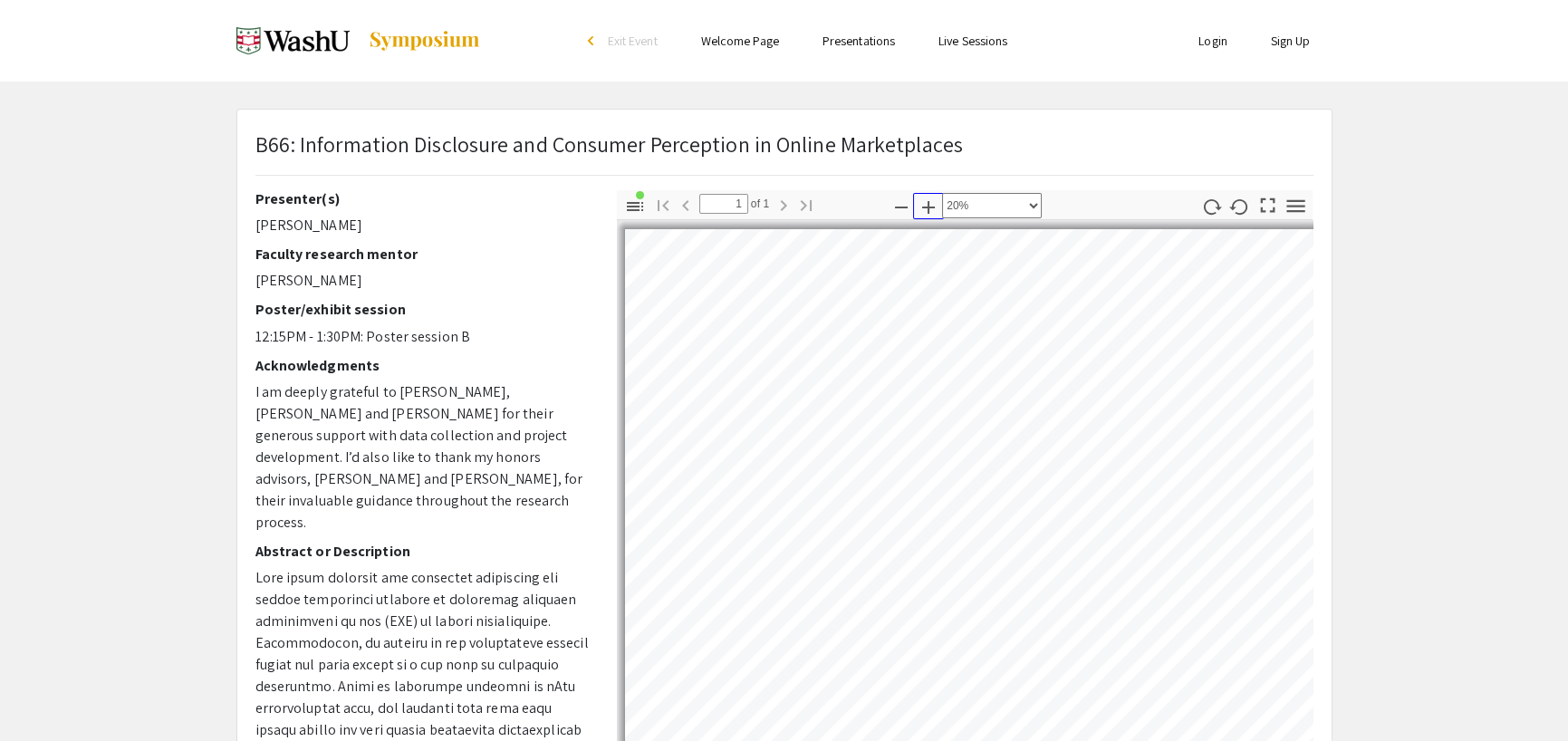
click at [926, 208] on icon "button" at bounding box center [928, 207] width 22 height 22
click at [900, 206] on icon "button" at bounding box center [901, 207] width 12 height 2
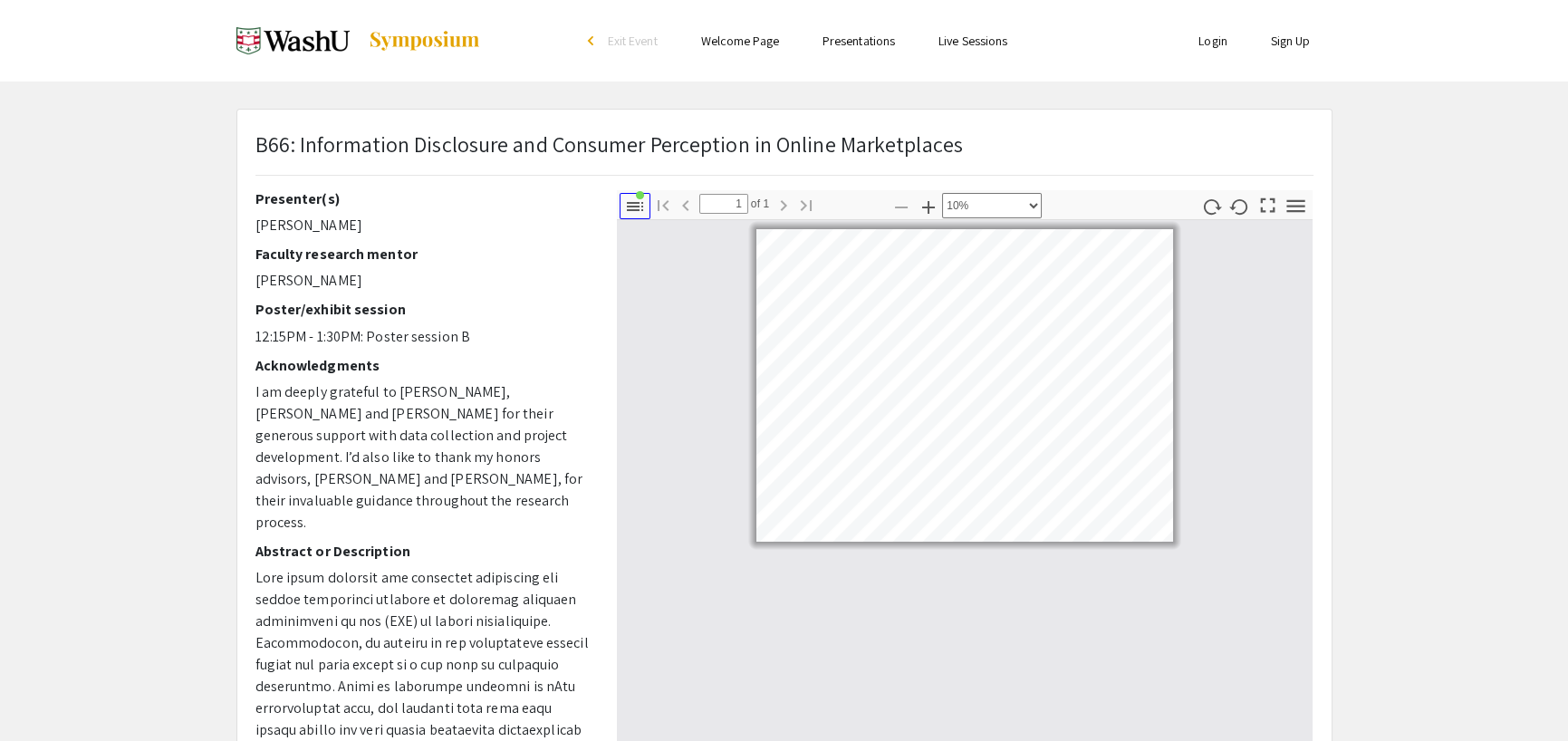
click at [633, 204] on icon "button" at bounding box center [635, 207] width 16 height 10
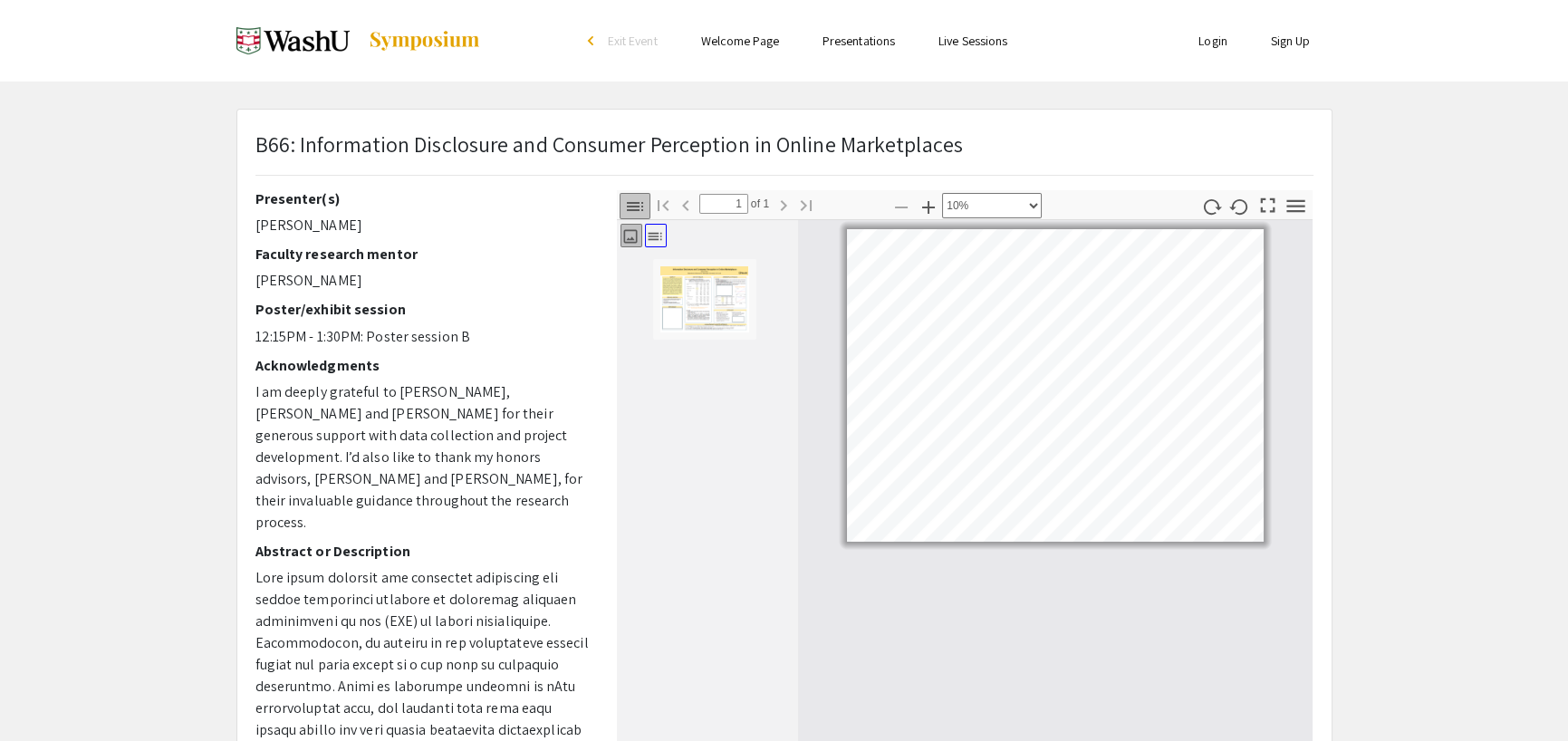
click at [648, 235] on icon "button" at bounding box center [655, 237] width 13 height 8
click at [624, 235] on icon "button" at bounding box center [630, 236] width 13 height 13
click at [719, 297] on img "Thumbnail of Page 1" at bounding box center [704, 299] width 90 height 68
drag, startPoint x: 1270, startPoint y: 207, endPoint x: 1270, endPoint y: 317, distance: 110.0
click at [1270, 207] on icon "button" at bounding box center [1268, 205] width 25 height 25
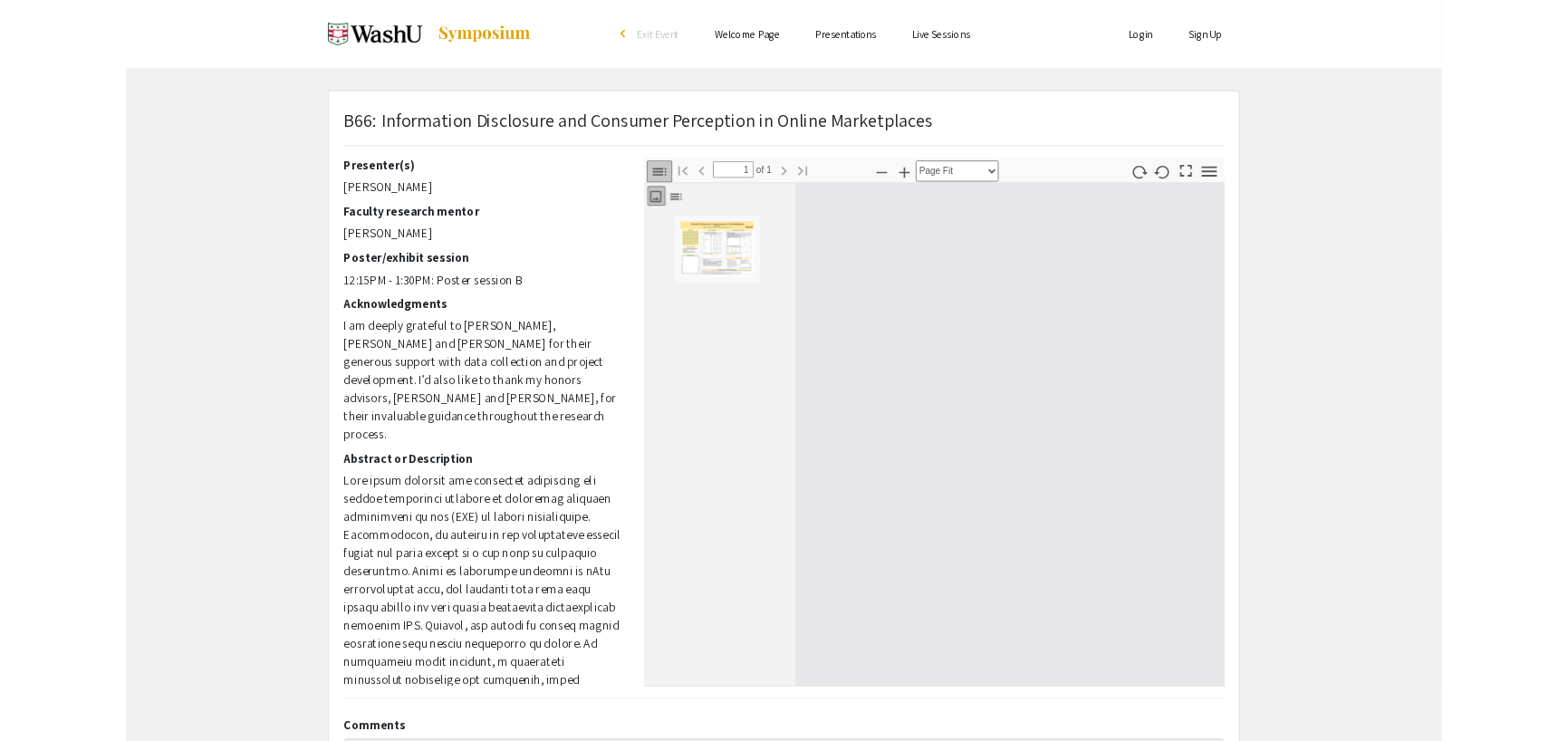
scroll to position [888, 0]
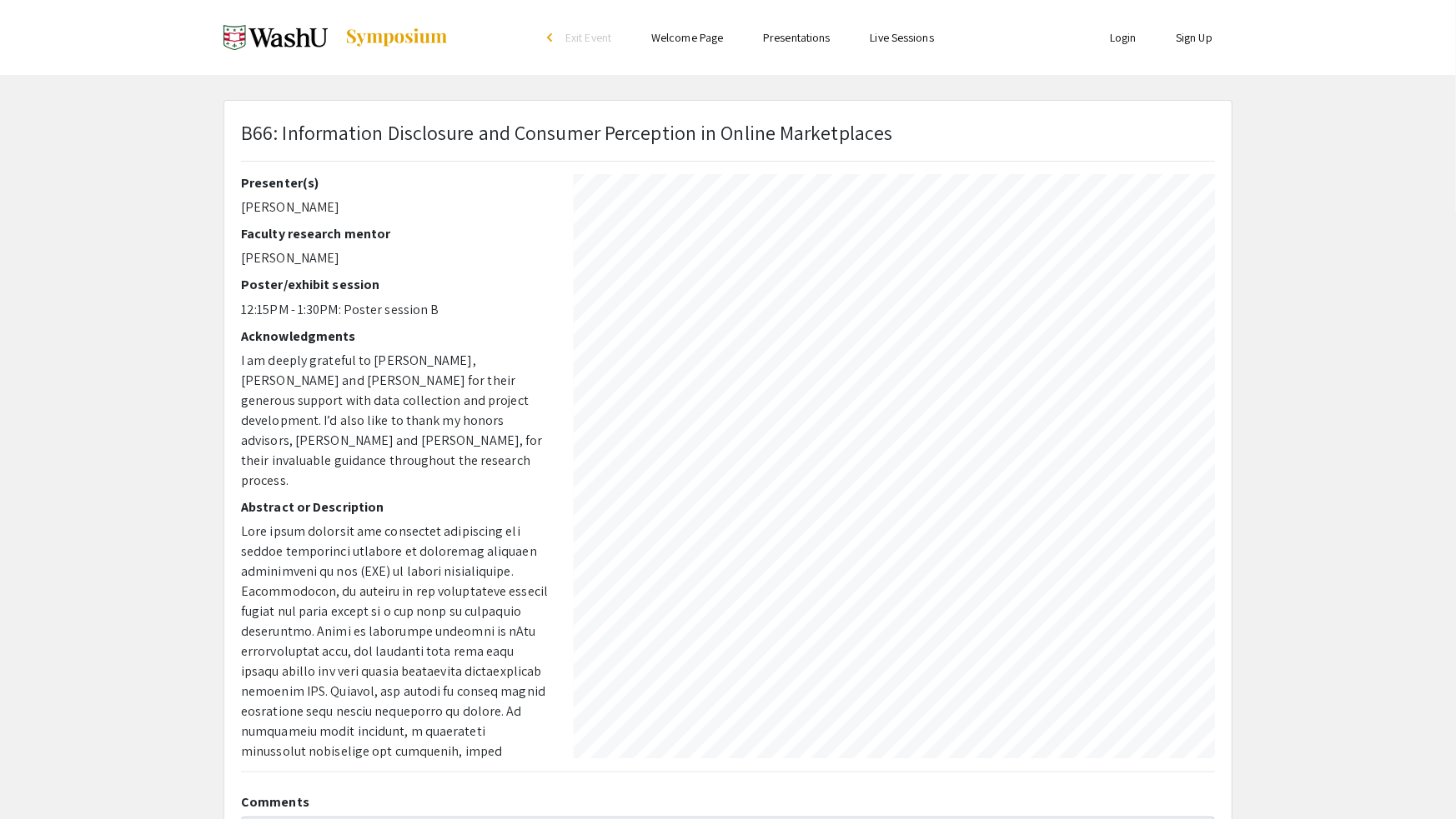
click at [1373, 219] on div at bounding box center [728, 6] width 1450 height 1648
select select "custom"
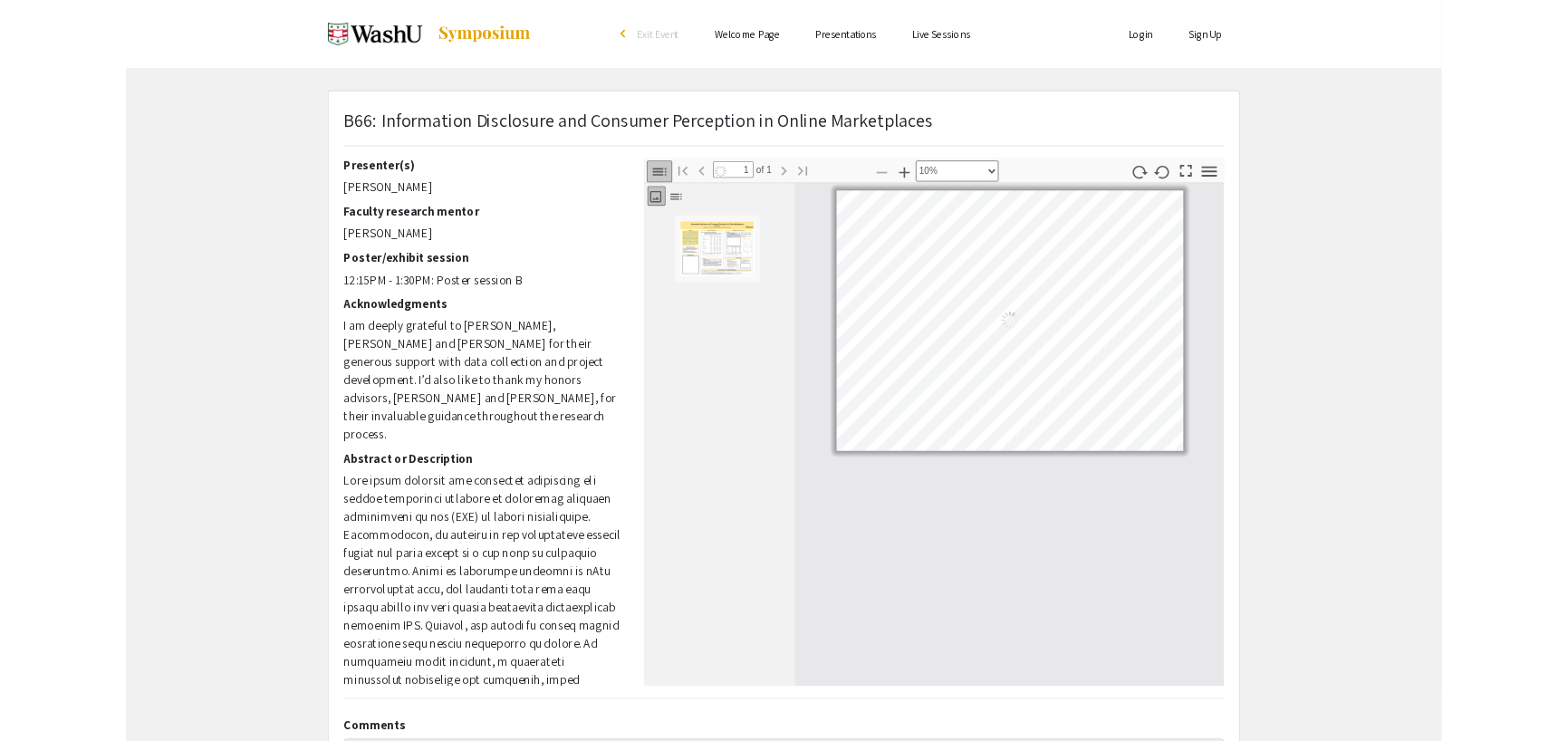
scroll to position [0, 0]
